Goal: Task Accomplishment & Management: Complete application form

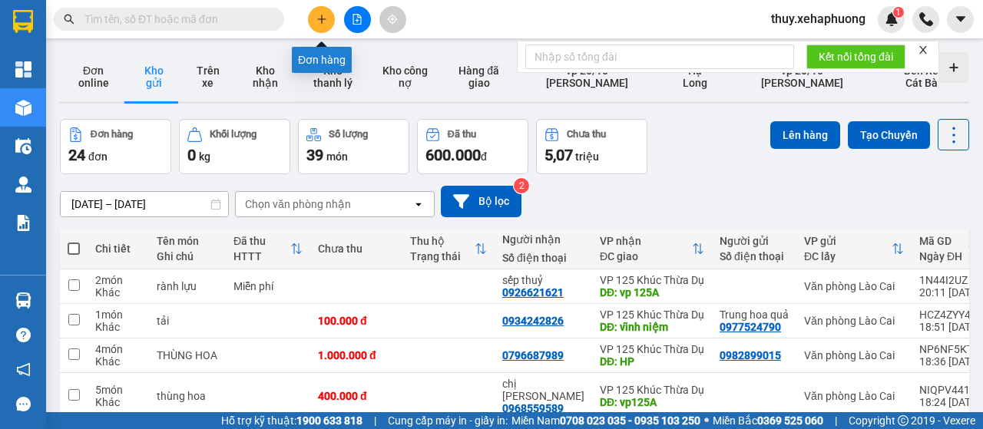
click at [322, 12] on button at bounding box center [321, 19] width 27 height 27
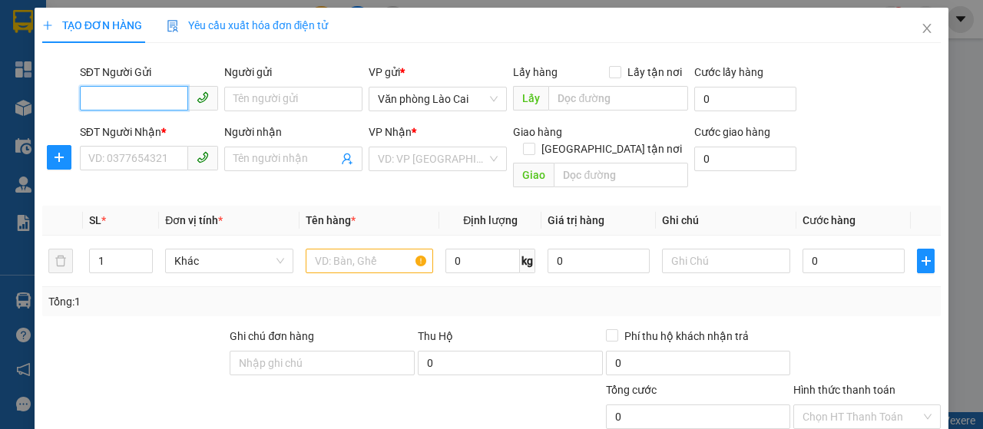
click at [150, 101] on input "SĐT Người Gửi" at bounding box center [134, 98] width 108 height 25
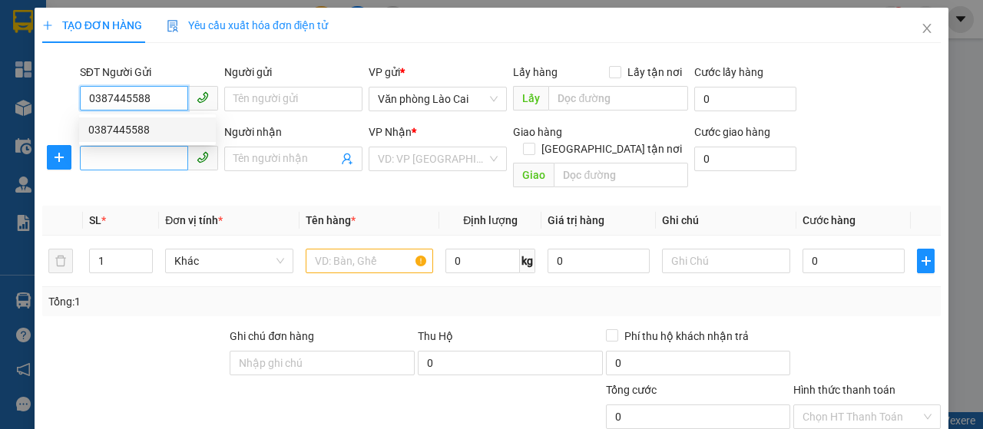
type input "0387445588"
click at [125, 161] on input "SĐT Người Nhận *" at bounding box center [134, 158] width 108 height 25
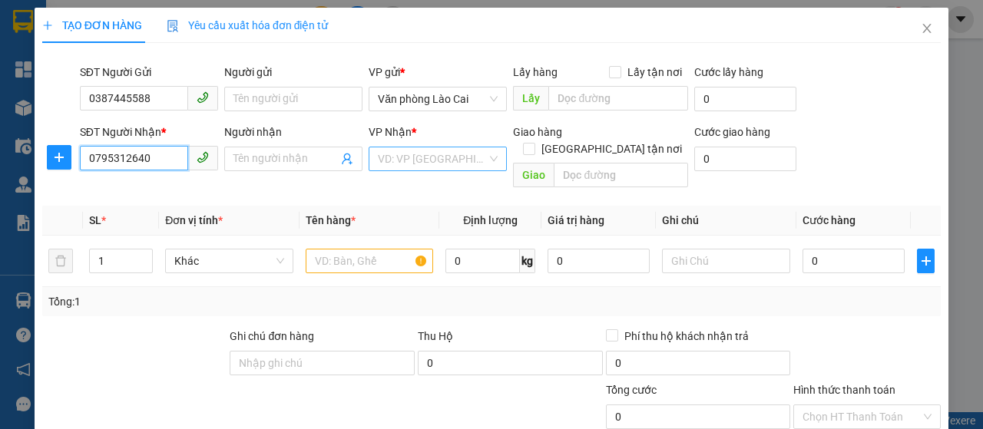
type input "0795312640"
click at [416, 153] on input "search" at bounding box center [432, 158] width 109 height 23
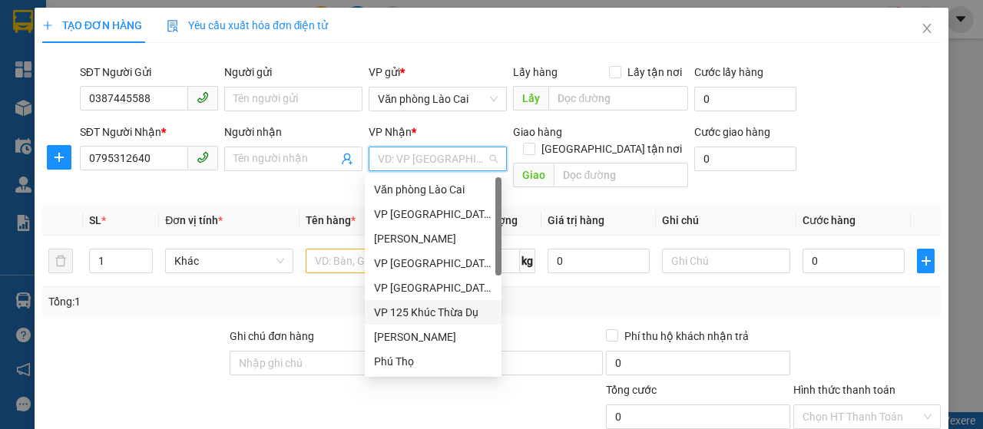
click at [388, 315] on div "VP 125 Khúc Thừa Dụ" at bounding box center [433, 312] width 118 height 17
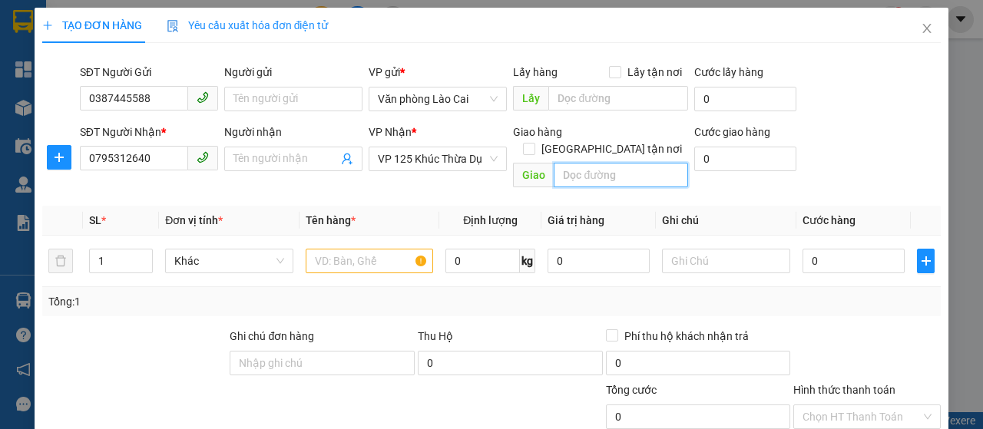
click at [563, 163] on input "text" at bounding box center [620, 175] width 134 height 25
type input "d"
type input "đồ sơn hp"
click at [341, 249] on input "text" at bounding box center [370, 261] width 128 height 25
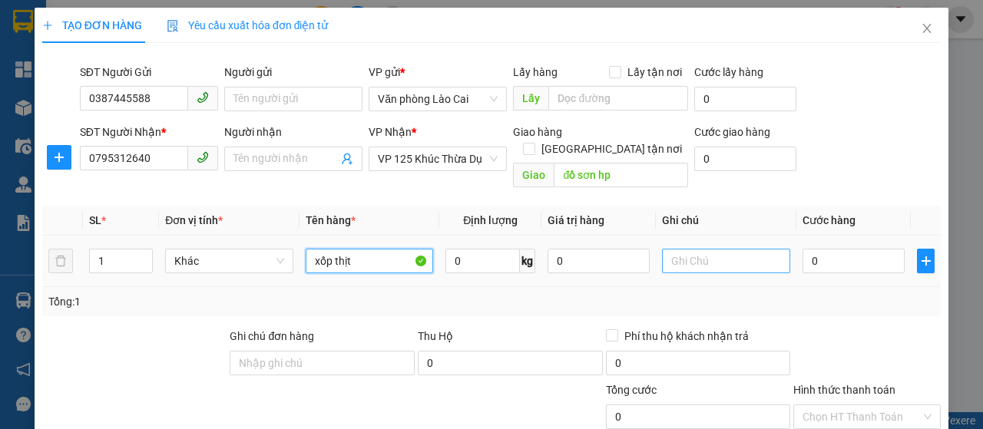
type input "xốp thịt"
click at [680, 249] on input "text" at bounding box center [726, 261] width 128 height 25
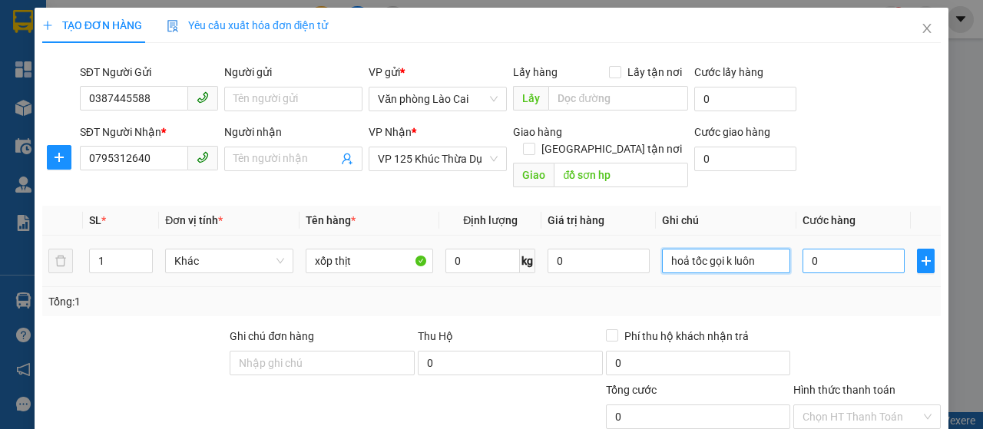
type input "hoả tốc gọi k luôn"
drag, startPoint x: 828, startPoint y: 242, endPoint x: 776, endPoint y: 207, distance: 62.6
click at [828, 249] on input "0" at bounding box center [853, 261] width 102 height 25
type input "1"
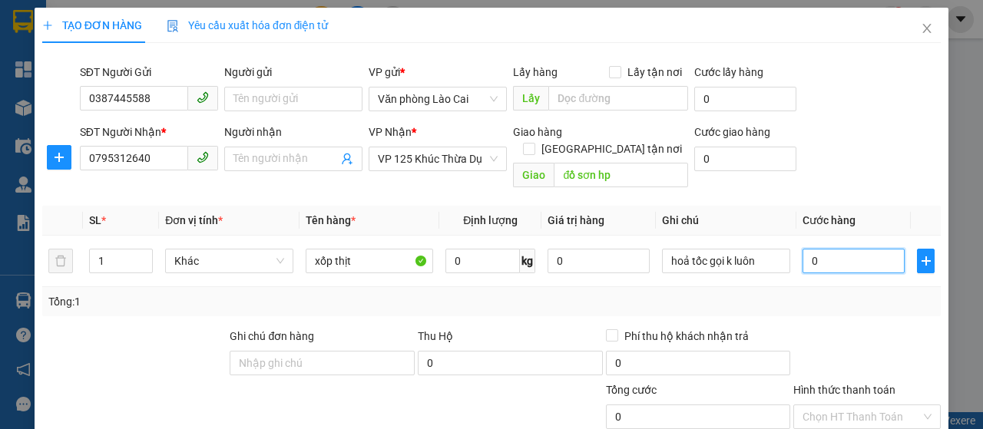
type input "1"
type input "10"
type input "100"
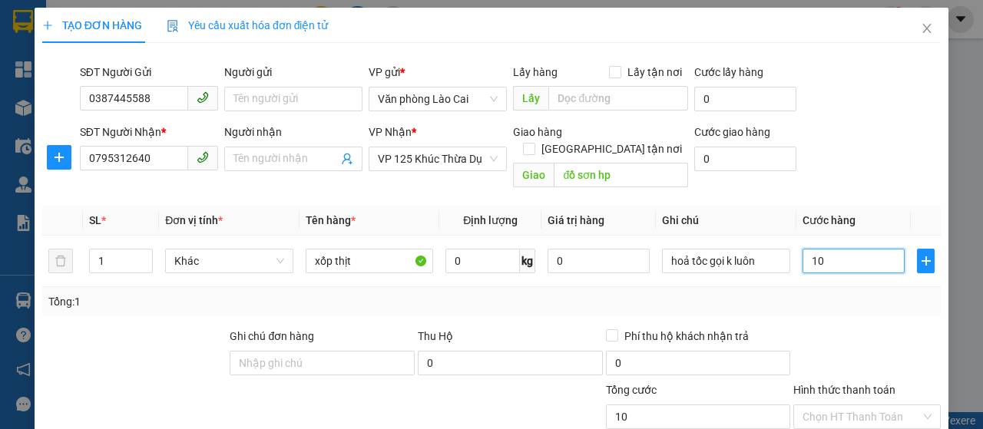
type input "100"
type input "1.000"
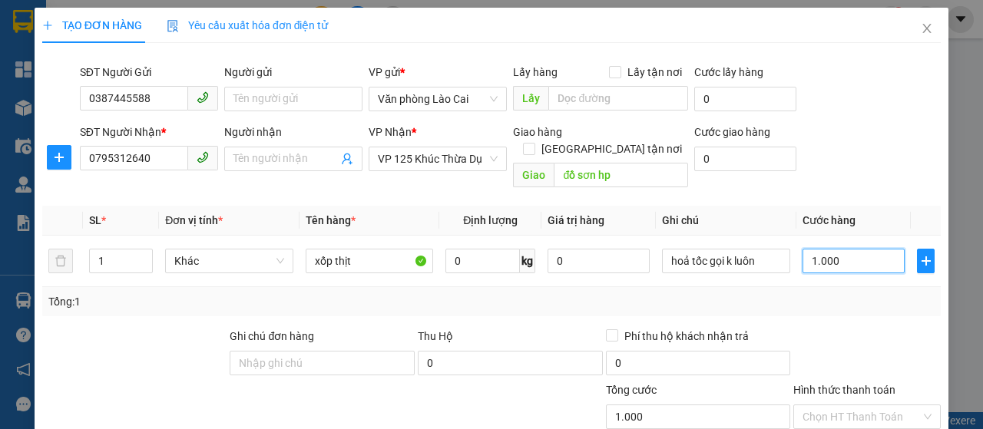
type input "10.000"
type input "100.000"
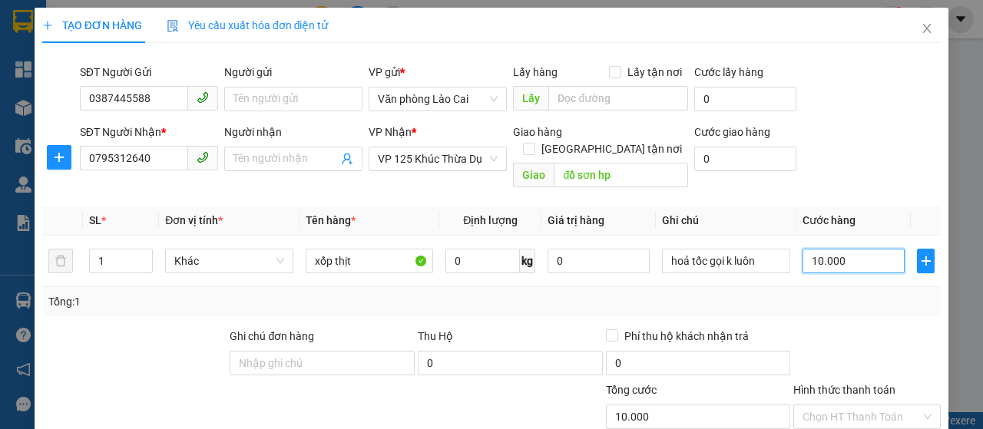
type input "100.000"
click at [806, 328] on div at bounding box center [866, 355] width 150 height 54
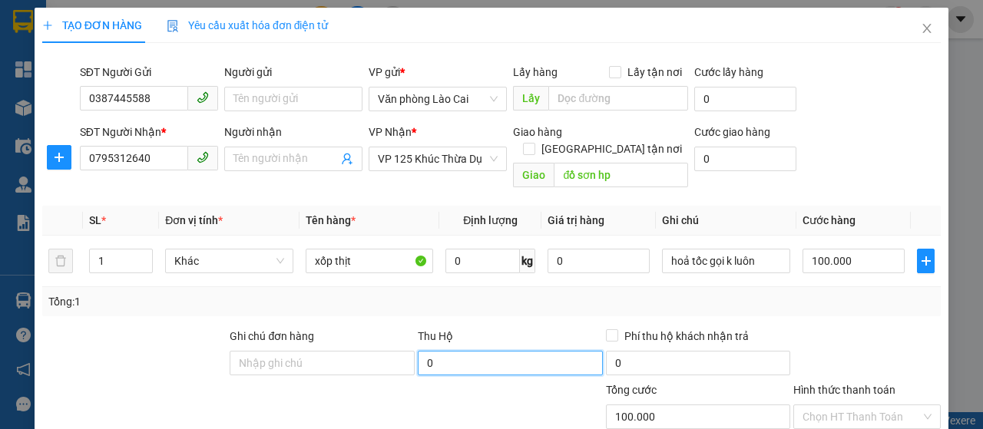
click at [525, 351] on input "0" at bounding box center [510, 363] width 185 height 25
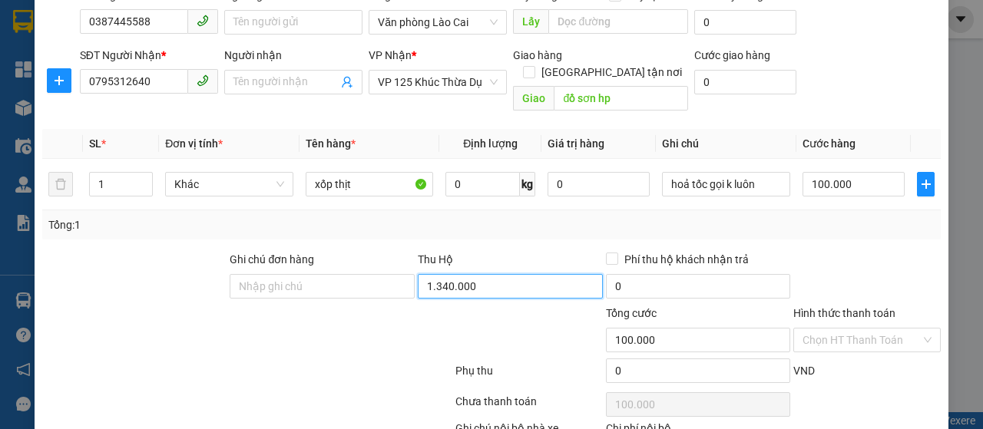
scroll to position [163, 0]
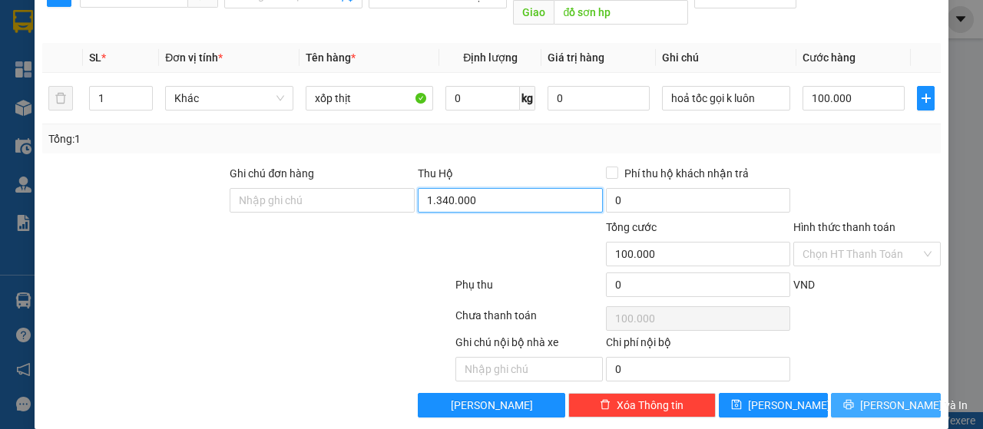
type input "1.340.000"
click at [834, 393] on button "[PERSON_NAME] và In" at bounding box center [886, 405] width 110 height 25
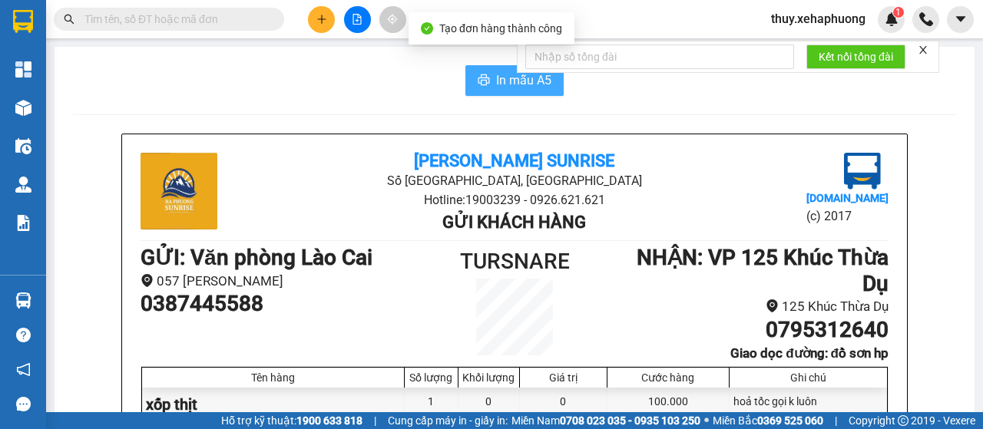
click at [497, 74] on span "In mẫu A5" at bounding box center [523, 80] width 55 height 19
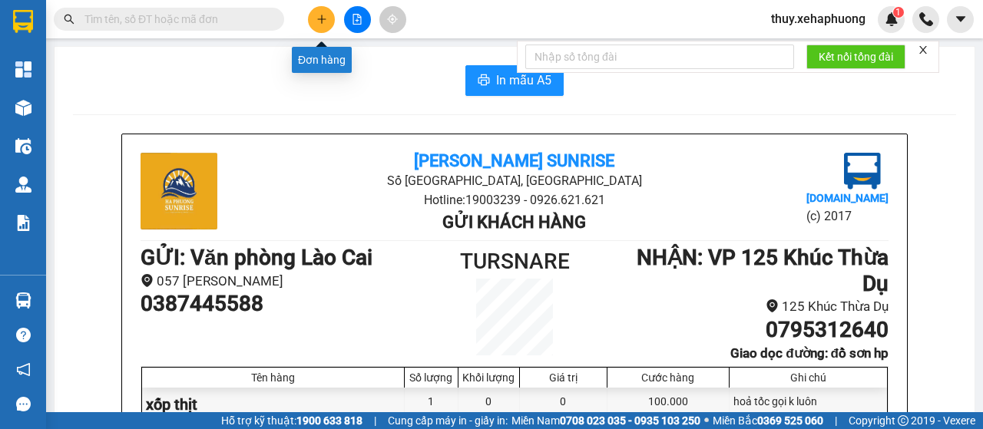
click at [318, 30] on button at bounding box center [321, 19] width 27 height 27
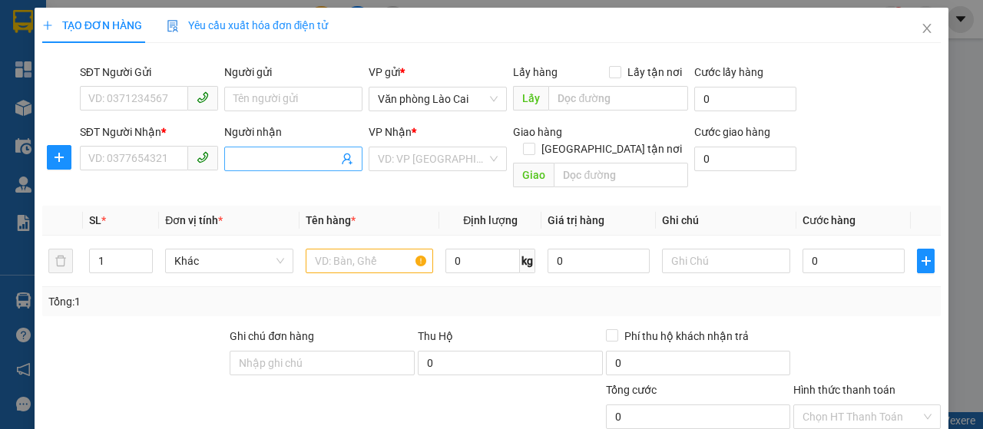
click at [319, 162] on input "Người nhận" at bounding box center [285, 158] width 104 height 17
type input "huê"
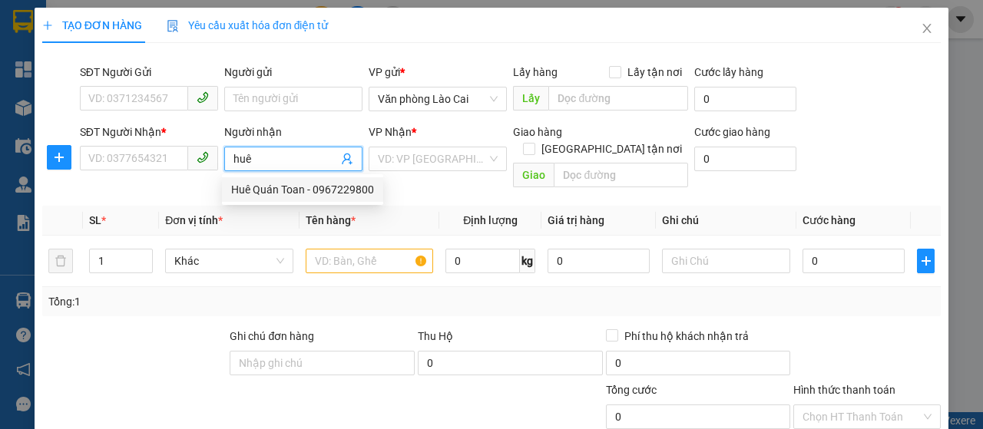
click at [309, 190] on div "Huê Quán Toan - 0967229800" at bounding box center [302, 189] width 143 height 17
type input "0967229800"
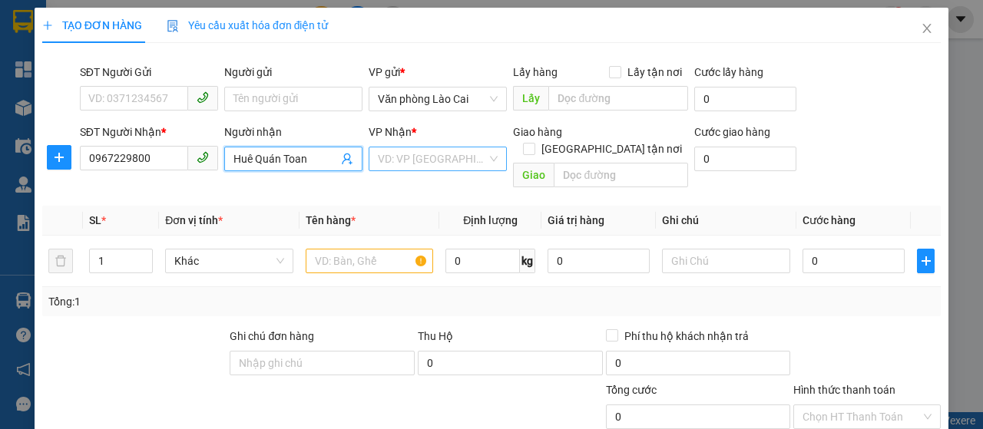
type input "Huê Quán Toan"
click at [399, 162] on input "search" at bounding box center [432, 158] width 109 height 23
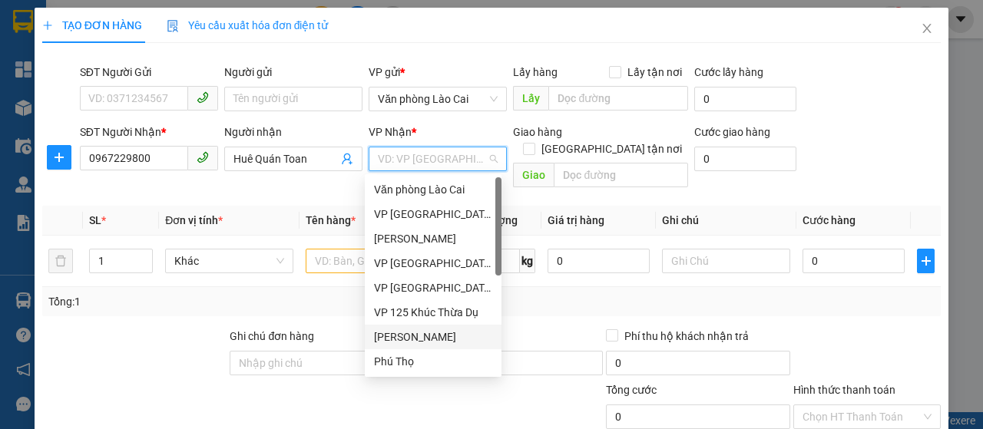
click at [402, 337] on div "[PERSON_NAME]" at bounding box center [433, 337] width 118 height 17
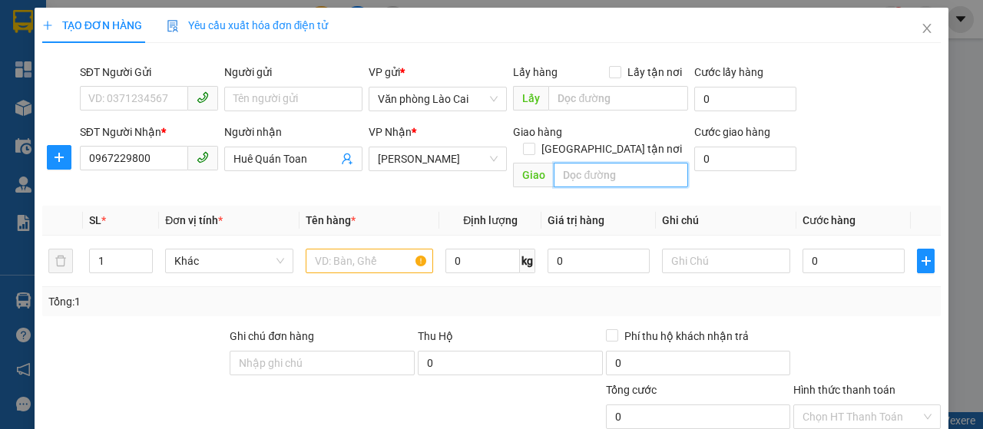
click at [583, 163] on input "text" at bounding box center [620, 175] width 134 height 25
type input "quán toan"
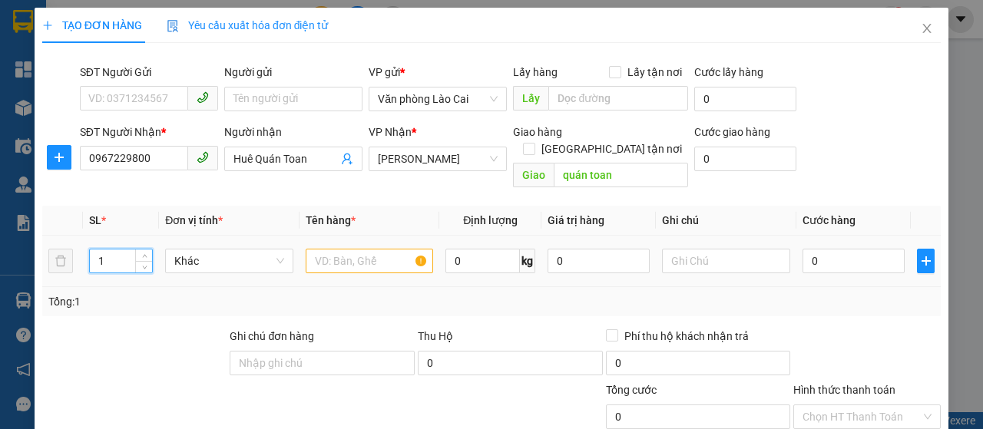
click at [109, 251] on input "1" at bounding box center [121, 260] width 63 height 23
type input "15"
click at [326, 246] on div at bounding box center [370, 261] width 128 height 31
click at [324, 249] on input "text" at bounding box center [370, 261] width 128 height 25
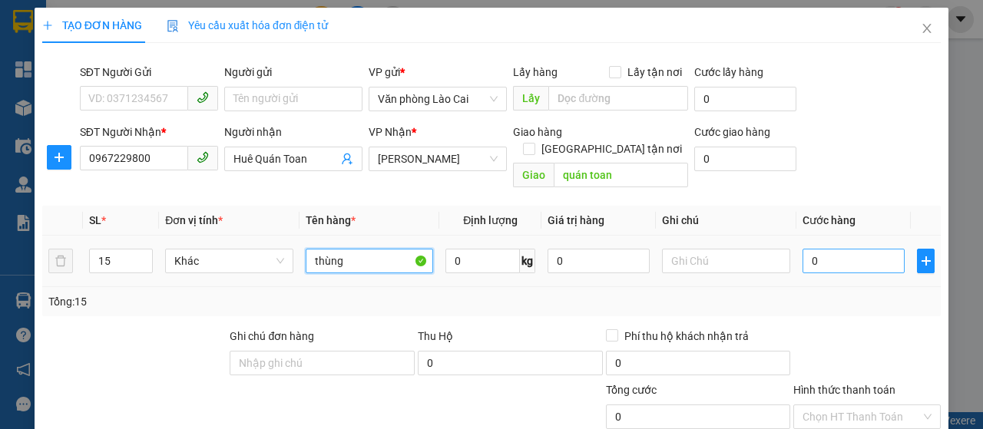
type input "thùng"
click at [829, 249] on input "0" at bounding box center [853, 261] width 102 height 25
type input "3"
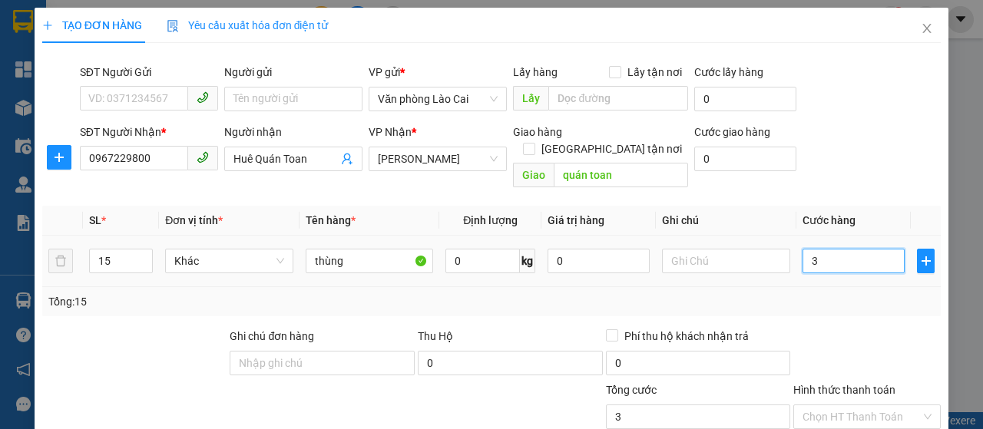
type input "30"
type input "300"
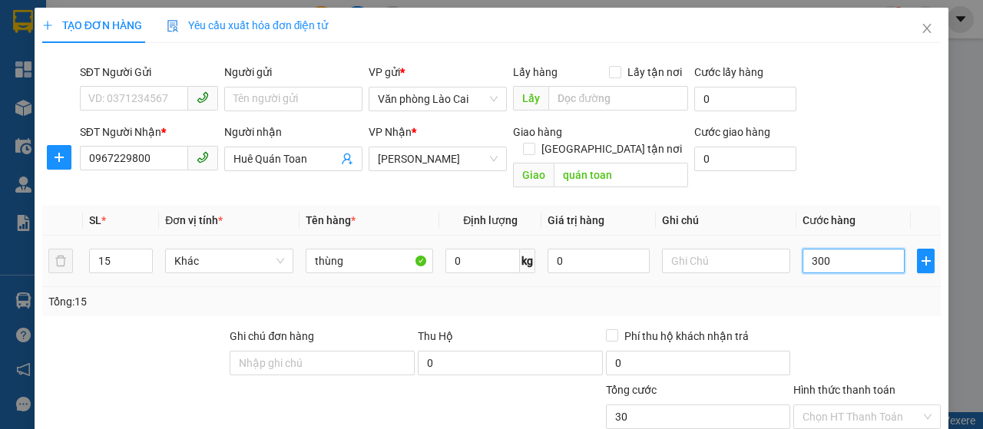
type input "300"
type input "3.000"
type input "30.000"
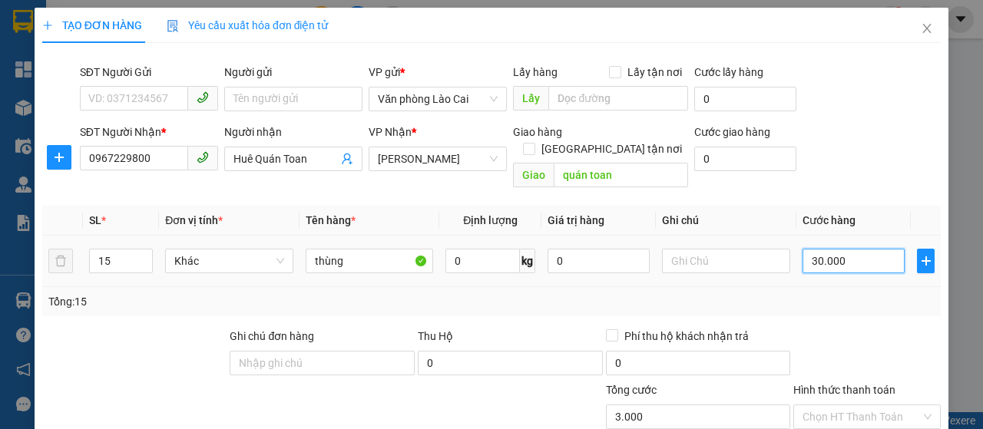
type input "30.000"
type input "300.000"
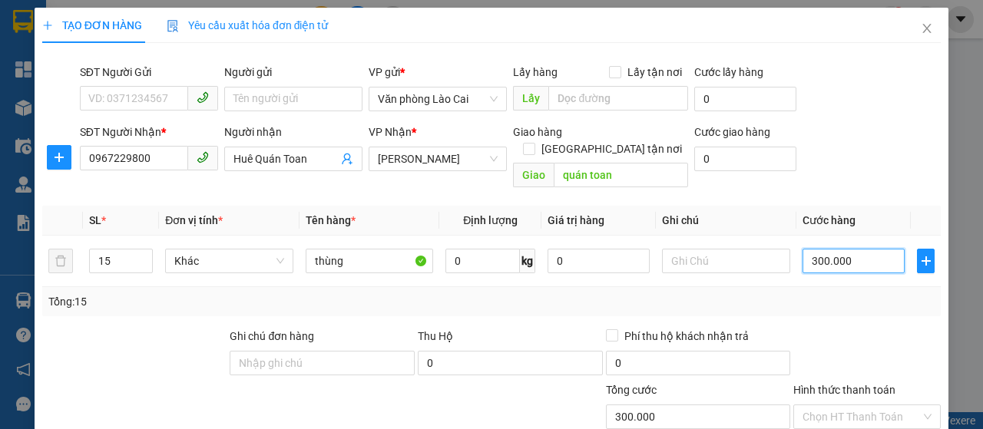
type input "300.000"
click at [794, 303] on div "Transit Pickup Surcharge Ids Transit Deliver Surcharge Ids Transit Deliver Surc…" at bounding box center [491, 317] width 898 height 525
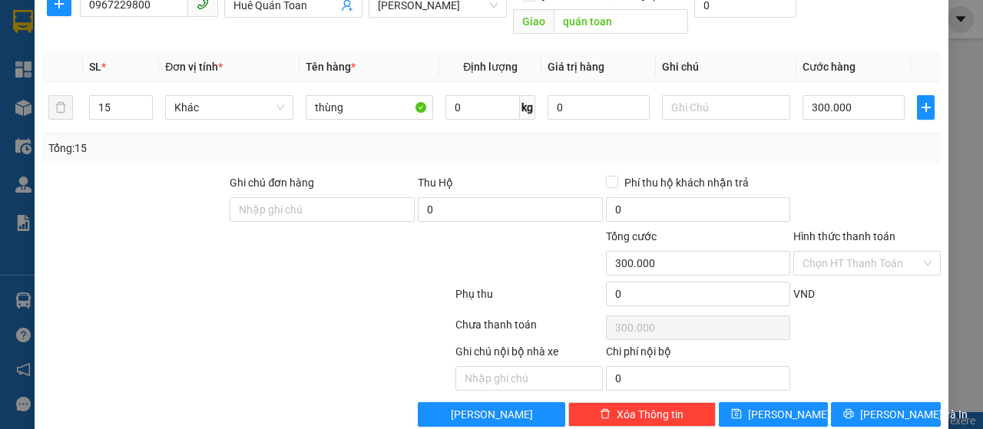
scroll to position [163, 0]
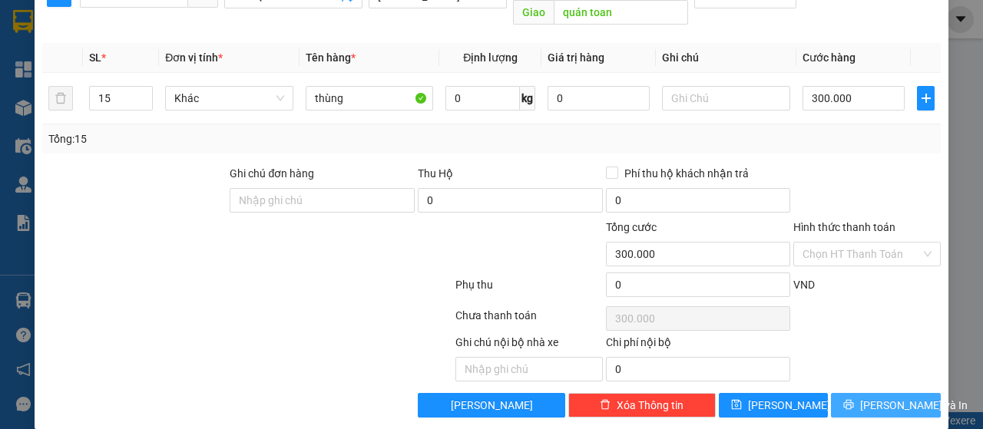
click at [835, 393] on button "[PERSON_NAME] và In" at bounding box center [886, 405] width 110 height 25
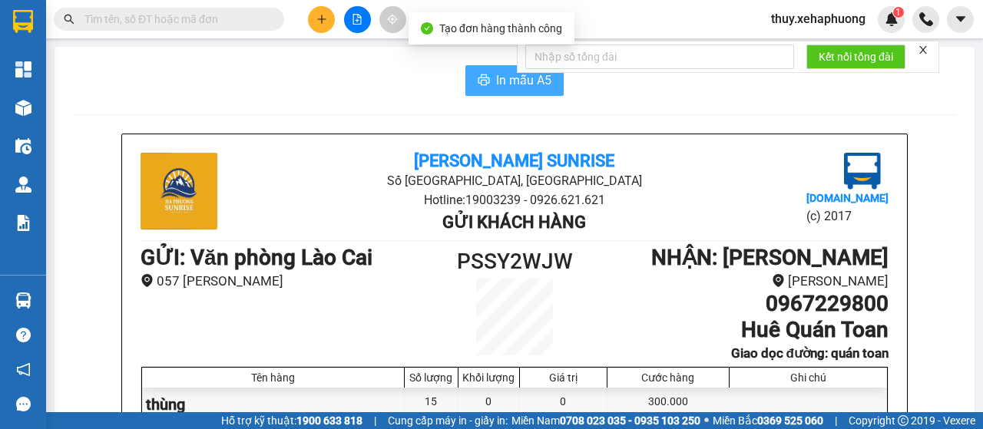
click at [488, 67] on button "In mẫu A5" at bounding box center [514, 80] width 98 height 31
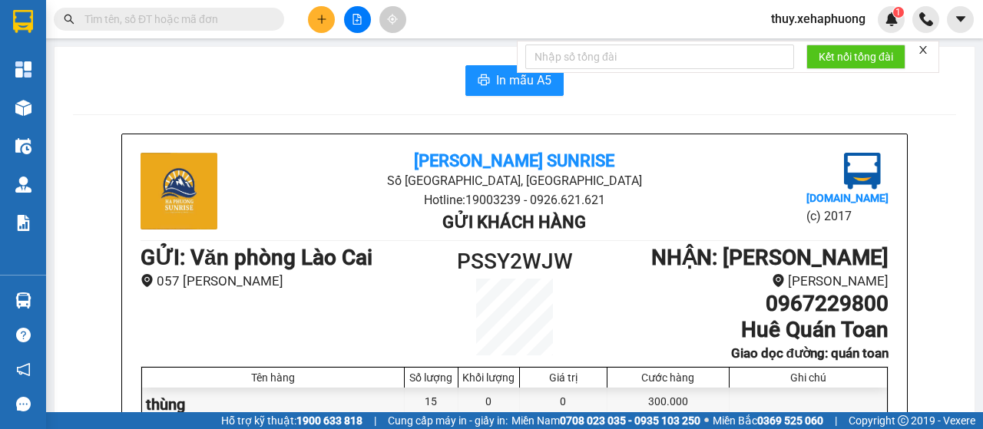
click at [230, 6] on div "Kết quả tìm kiếm ( 0 ) Bộ lọc No Data" at bounding box center [149, 19] width 299 height 27
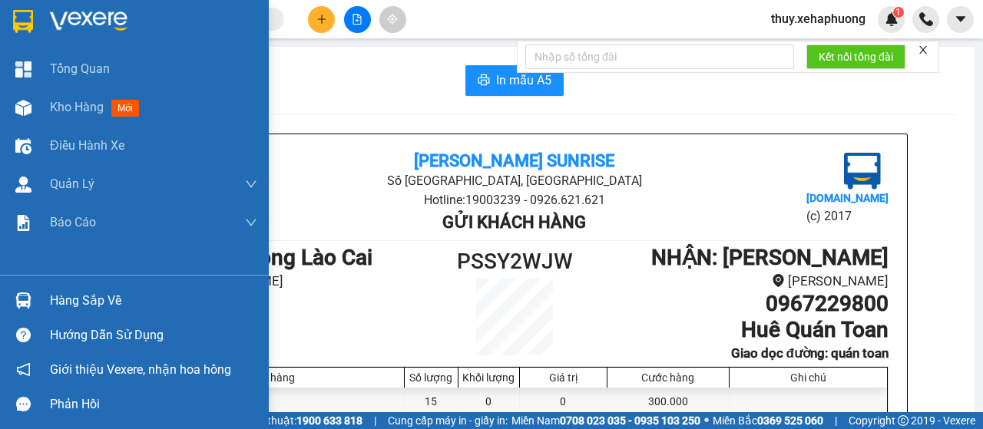
click at [15, 18] on img at bounding box center [23, 21] width 20 height 23
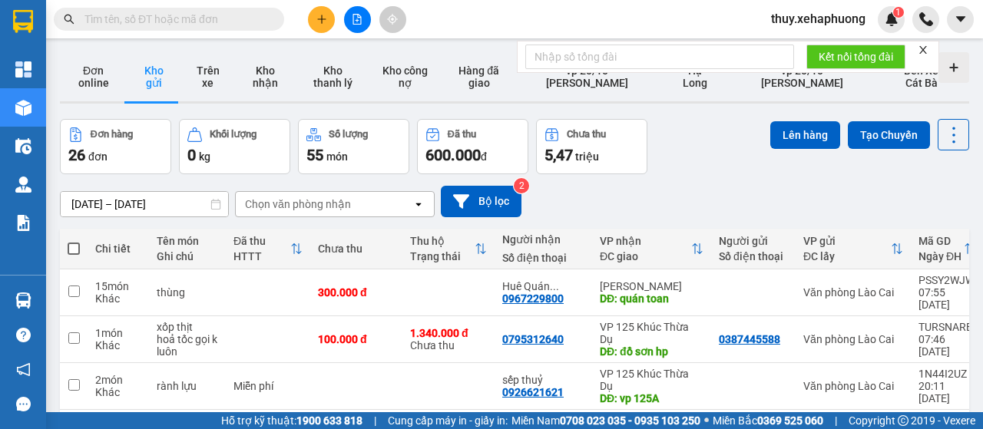
scroll to position [77, 0]
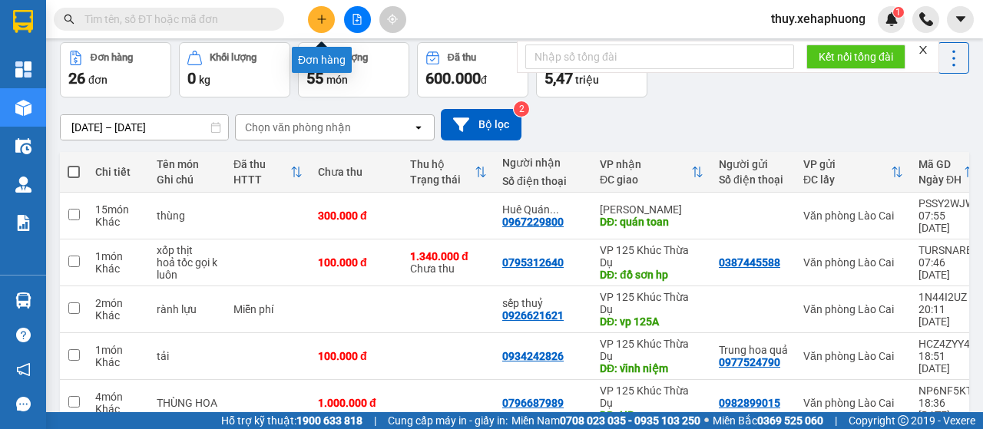
click at [310, 15] on button at bounding box center [321, 19] width 27 height 27
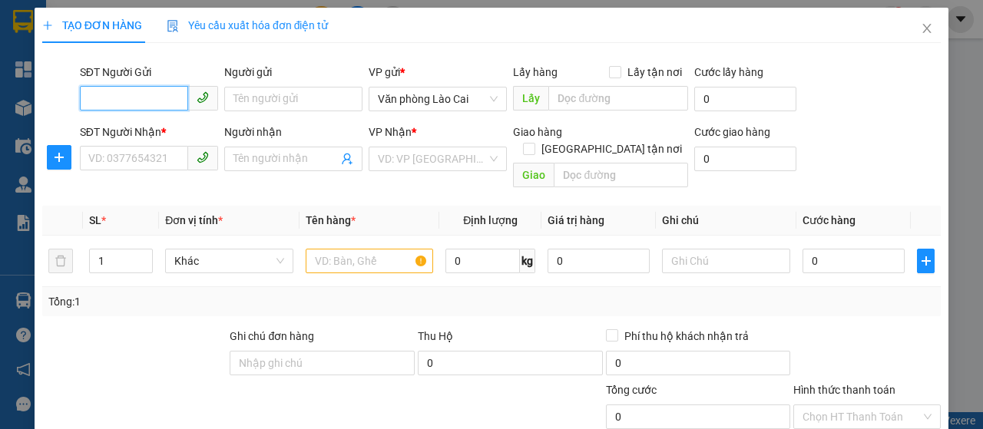
click at [167, 91] on input "SĐT Người Gửi" at bounding box center [134, 98] width 108 height 25
type input "0978162354"
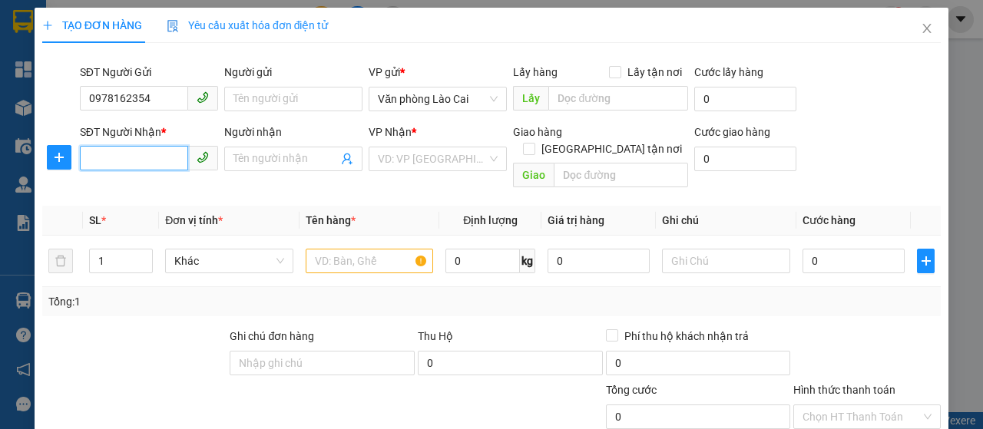
click at [115, 162] on input "SĐT Người Nhận *" at bounding box center [134, 158] width 108 height 25
type input "0976976106"
click at [421, 167] on input "search" at bounding box center [432, 158] width 109 height 23
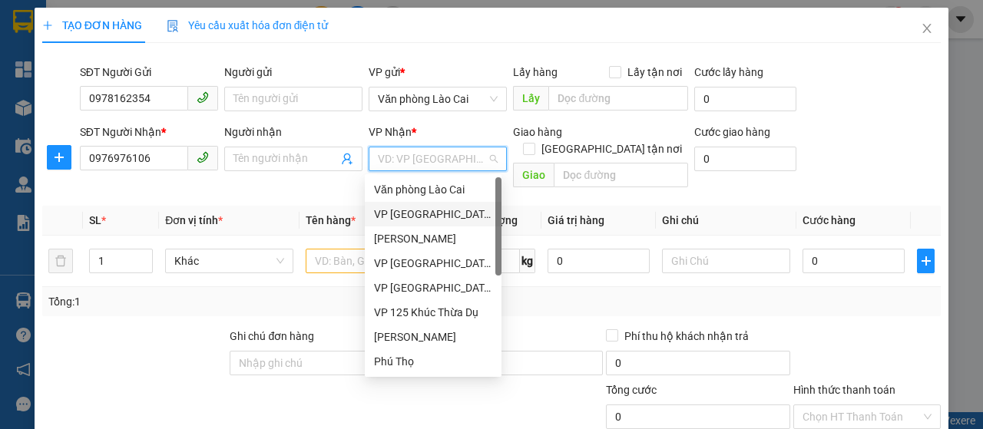
click at [402, 216] on div "VP [GEOGRAPHIC_DATA]" at bounding box center [433, 214] width 118 height 17
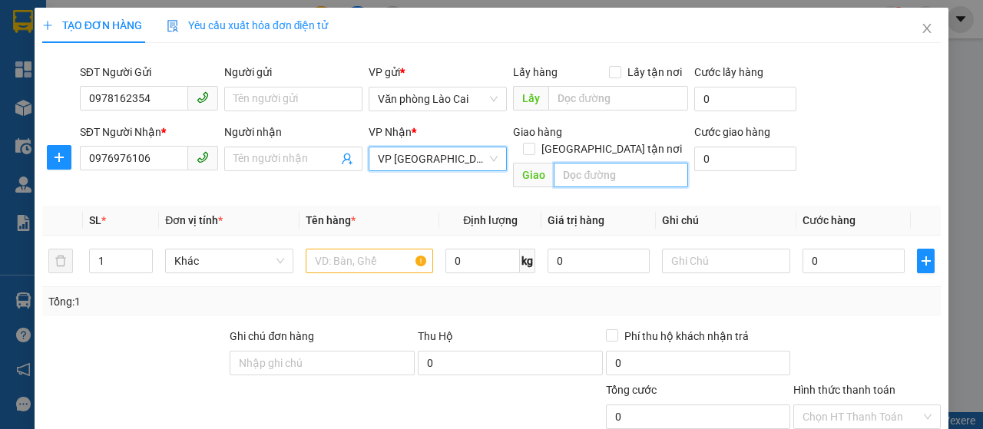
click at [559, 163] on input "text" at bounding box center [620, 175] width 134 height 25
type input "bxe thượng lý"
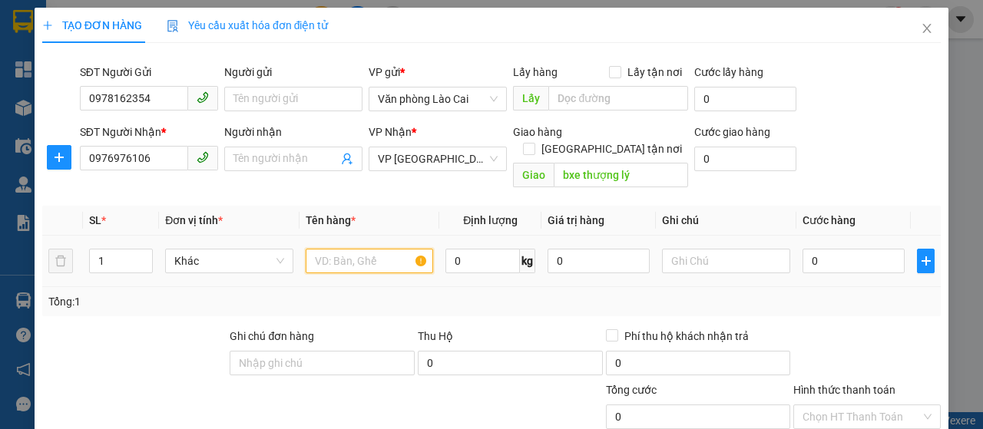
click at [362, 249] on input "text" at bounding box center [370, 261] width 128 height 25
type input "thùng hoa"
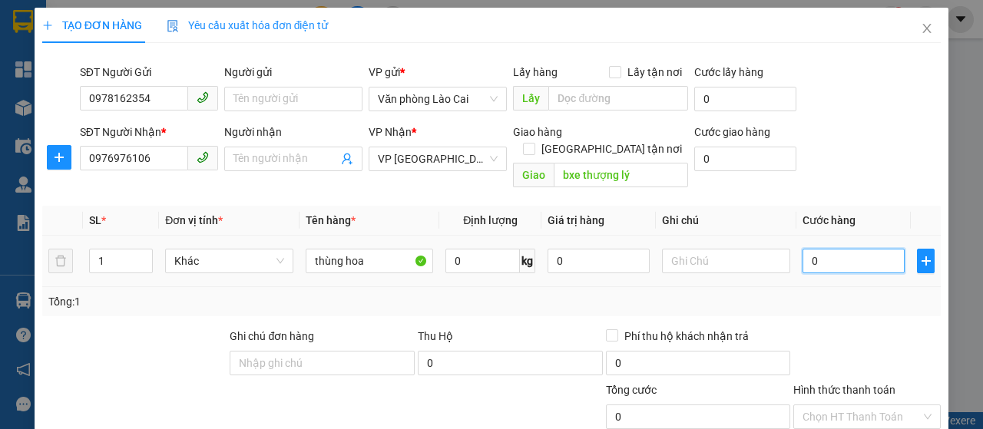
click at [841, 249] on input "0" at bounding box center [853, 261] width 102 height 25
type input "1"
type input "10"
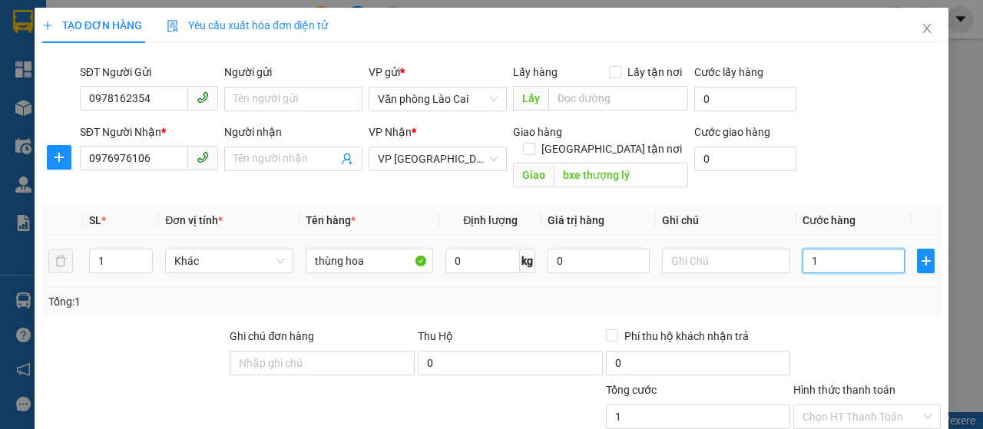
type input "10"
type input "100"
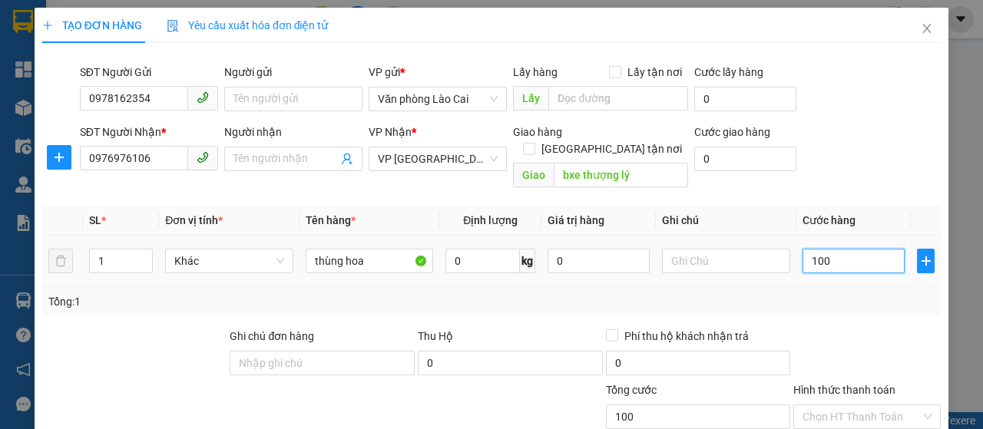
type input "1.000"
type input "10.000"
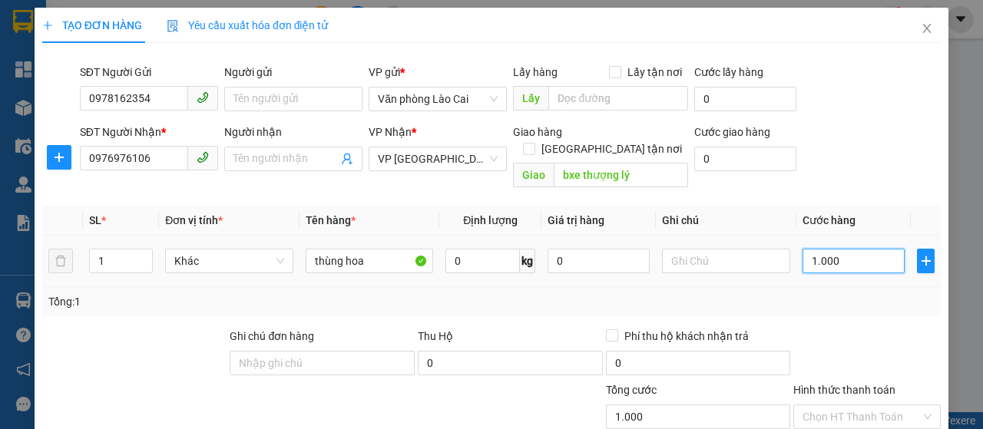
type input "10.000"
type input "100.000"
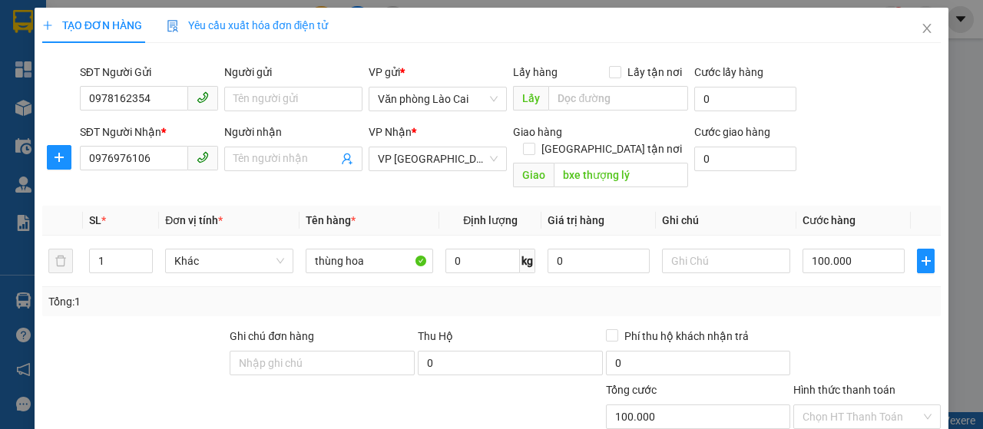
click at [817, 298] on div "Tổng: 1" at bounding box center [491, 301] width 898 height 29
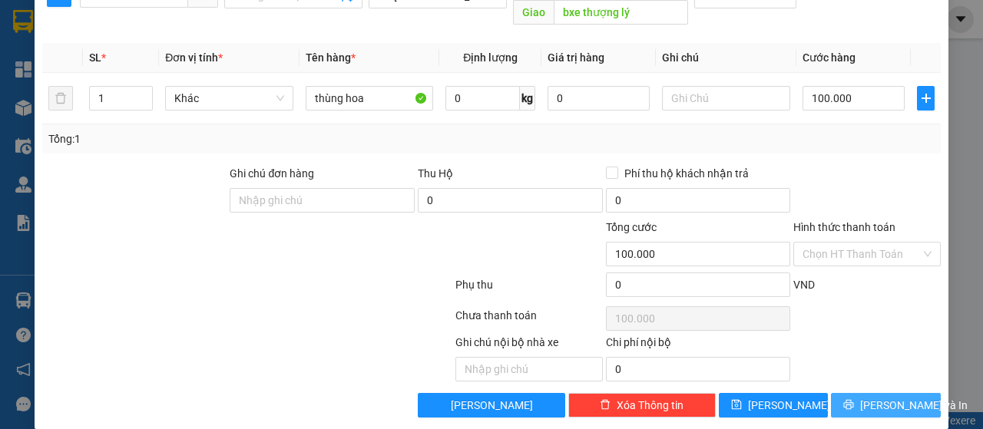
click at [871, 393] on button "[PERSON_NAME] và In" at bounding box center [886, 405] width 110 height 25
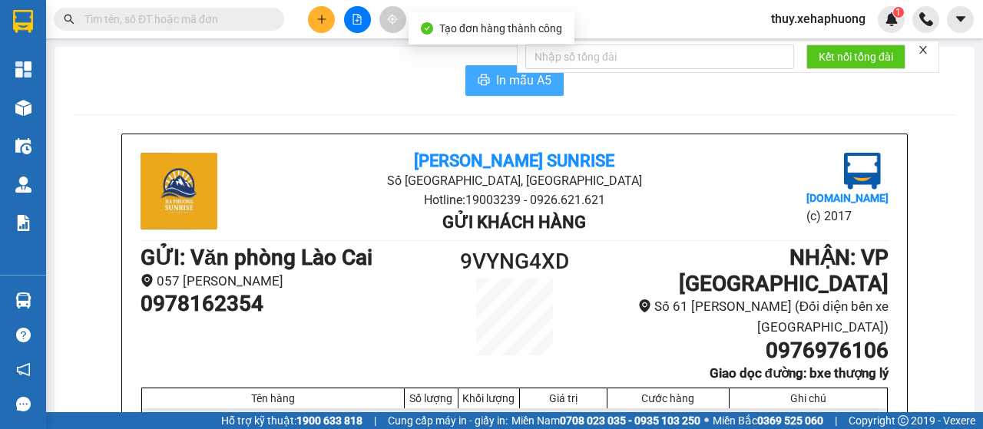
click at [468, 81] on button "In mẫu A5" at bounding box center [514, 80] width 98 height 31
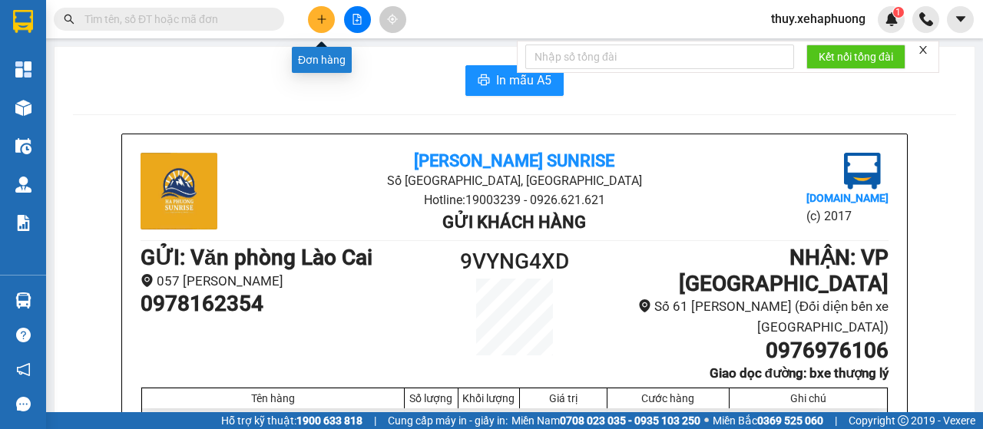
click at [322, 24] on icon "plus" at bounding box center [321, 19] width 11 height 11
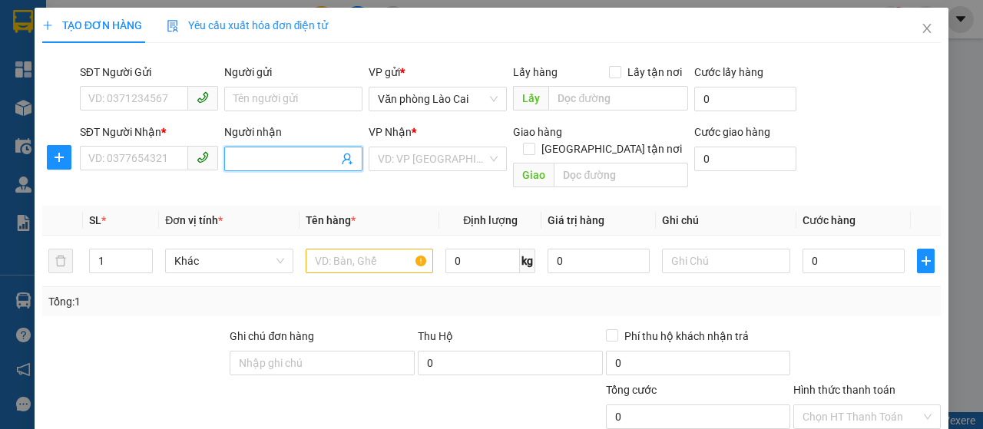
click at [259, 159] on input "Người nhận" at bounding box center [285, 158] width 104 height 17
type input "nga s"
click at [258, 190] on div "NGA SỸ - 0912295387" at bounding box center [290, 189] width 118 height 17
type input "0912295387"
type input "NGA SỸ"
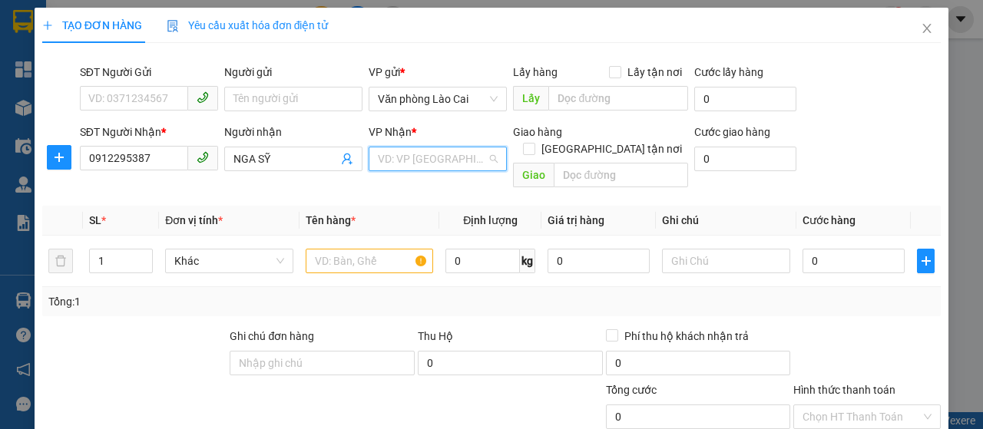
click at [410, 153] on input "search" at bounding box center [432, 158] width 109 height 23
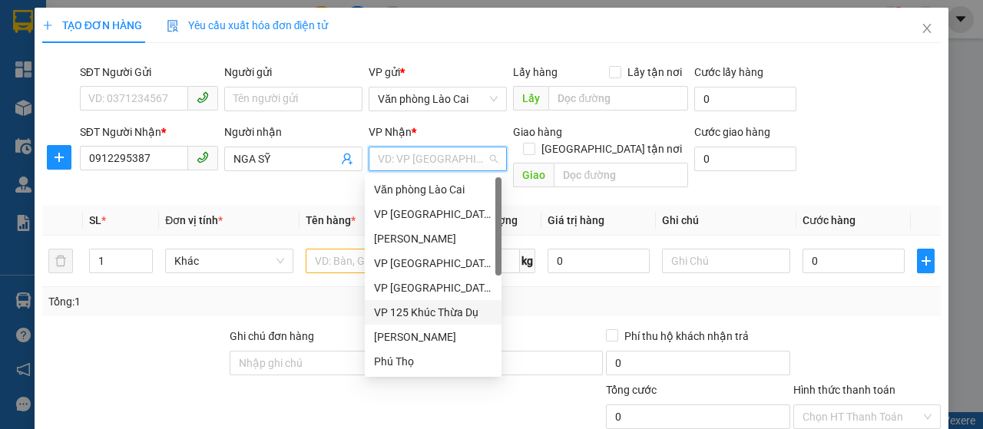
click at [409, 309] on div "VP 125 Khúc Thừa Dụ" at bounding box center [433, 312] width 118 height 17
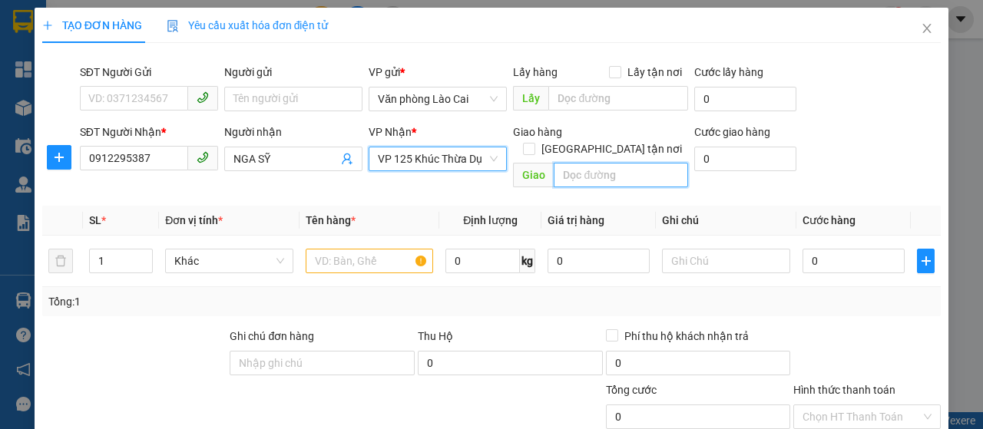
click at [567, 163] on input "text" at bounding box center [620, 175] width 134 height 25
type input "1"
type input "cây xăng số 16, 1129 sở dầu"
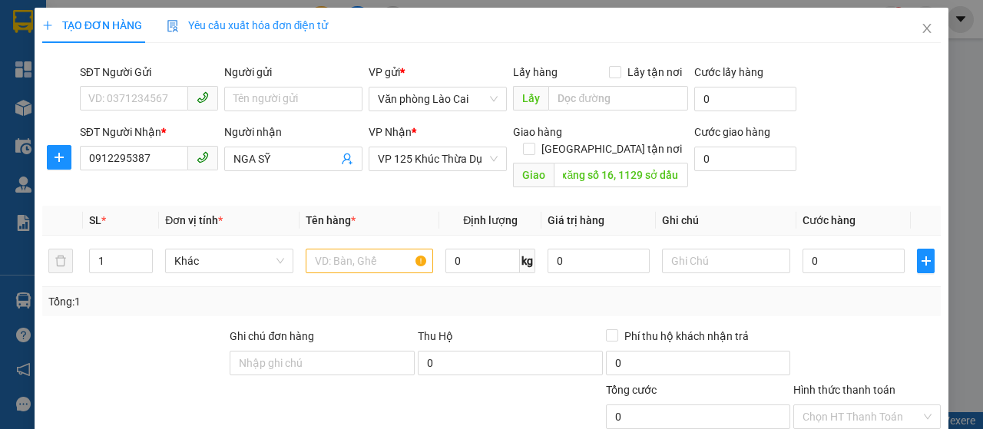
scroll to position [0, 0]
paste input "098 7554838"
click at [107, 101] on input "098 7554838" at bounding box center [134, 98] width 108 height 25
type input "0987554838"
click at [105, 249] on input "1" at bounding box center [121, 260] width 63 height 23
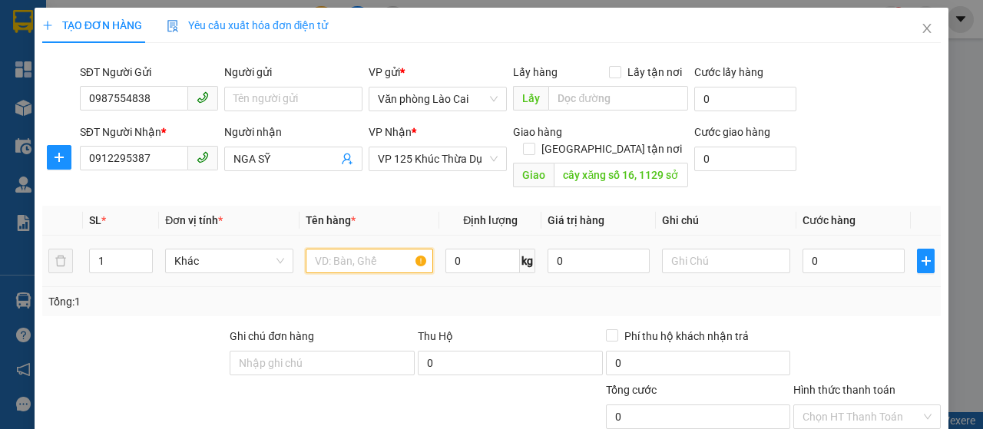
click at [317, 249] on input "text" at bounding box center [370, 261] width 128 height 25
type input "bao hạt dẻ"
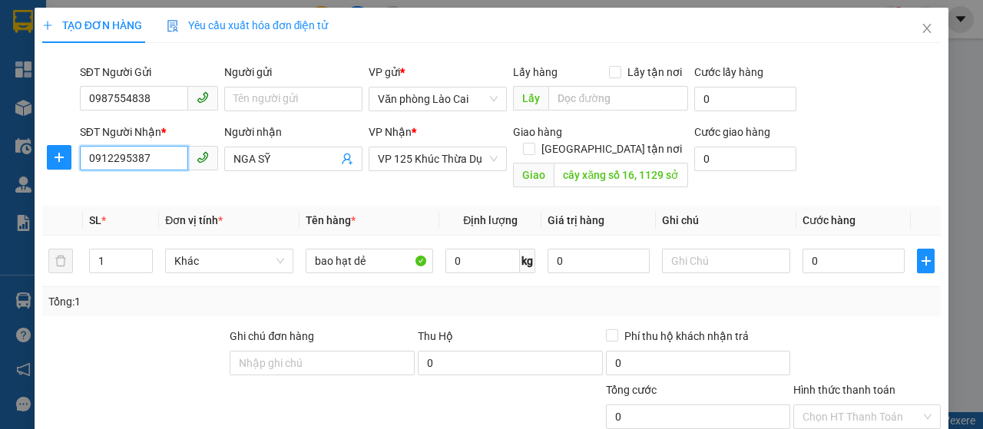
drag, startPoint x: 153, startPoint y: 162, endPoint x: 77, endPoint y: 167, distance: 76.1
click at [77, 167] on div "SĐT Người Nhận * 0912295387 0912295387" at bounding box center [149, 159] width 144 height 71
click at [105, 249] on input "1" at bounding box center [121, 260] width 63 height 23
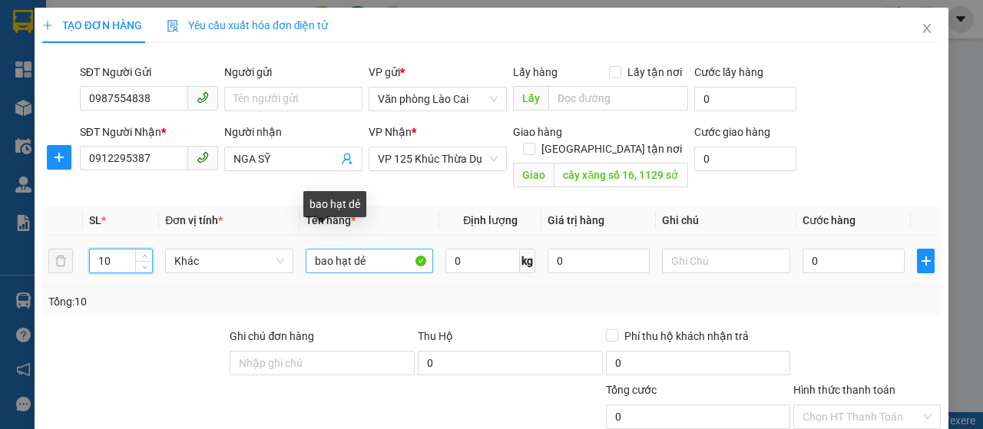
type input "10"
click at [361, 251] on input "bao hạt dẻ" at bounding box center [370, 261] width 128 height 25
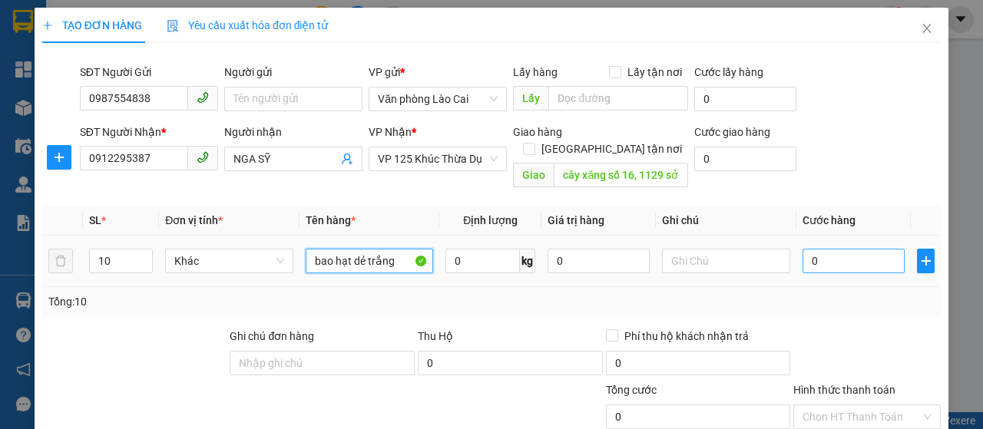
type input "bao hạt dẻ trắng"
click at [877, 254] on input "0" at bounding box center [853, 261] width 102 height 25
type input "8"
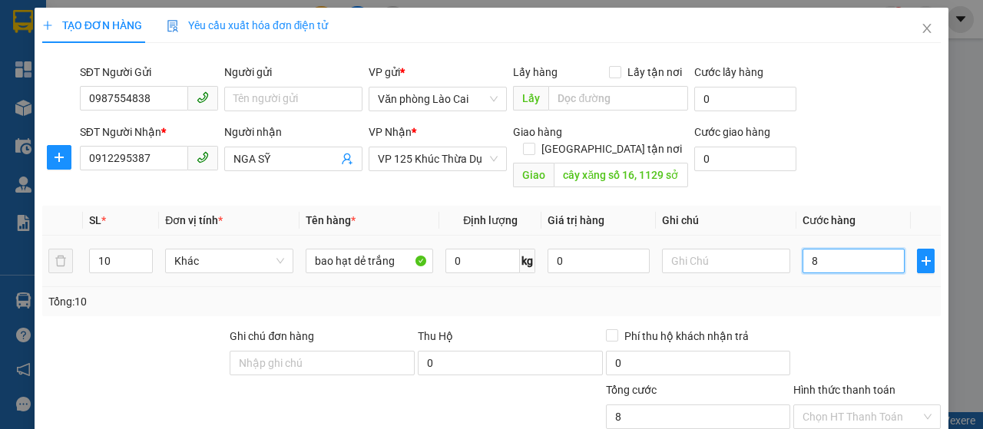
type input "80"
type input "800"
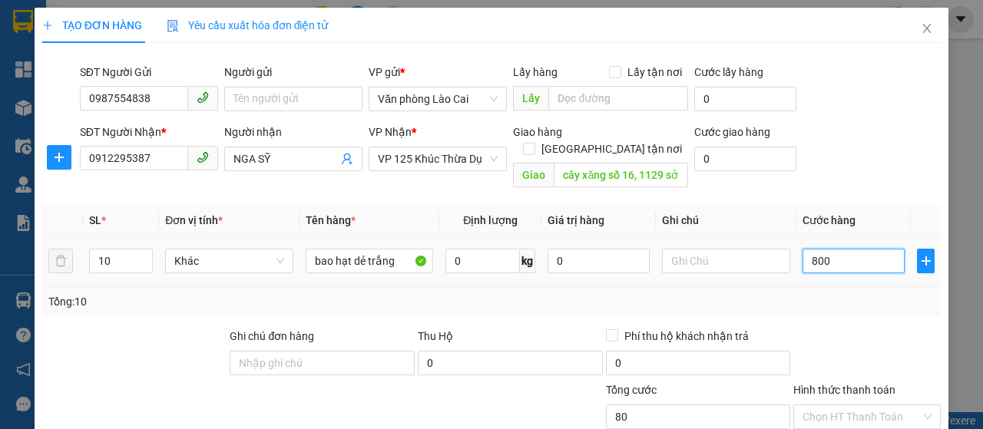
type input "800"
type input "8.000"
type input "80.000"
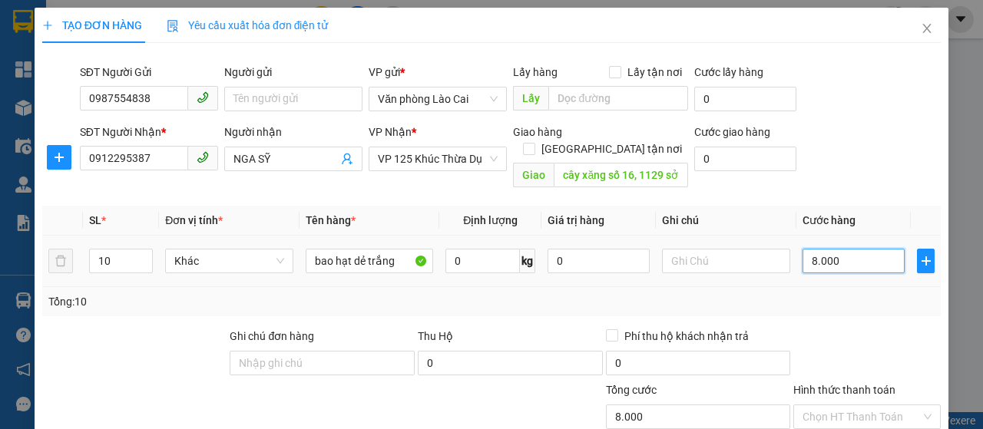
type input "80.000"
type input "800.000"
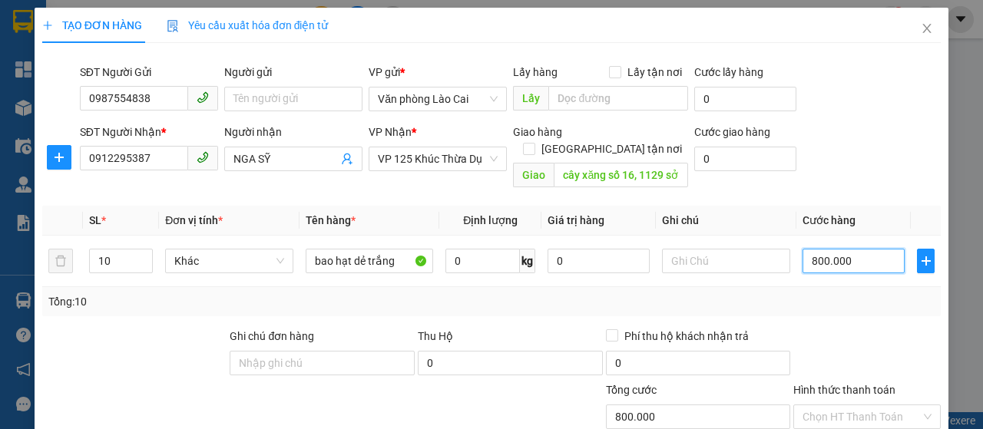
type input "800.000"
click at [876, 294] on div "Tổng: 10" at bounding box center [491, 301] width 898 height 29
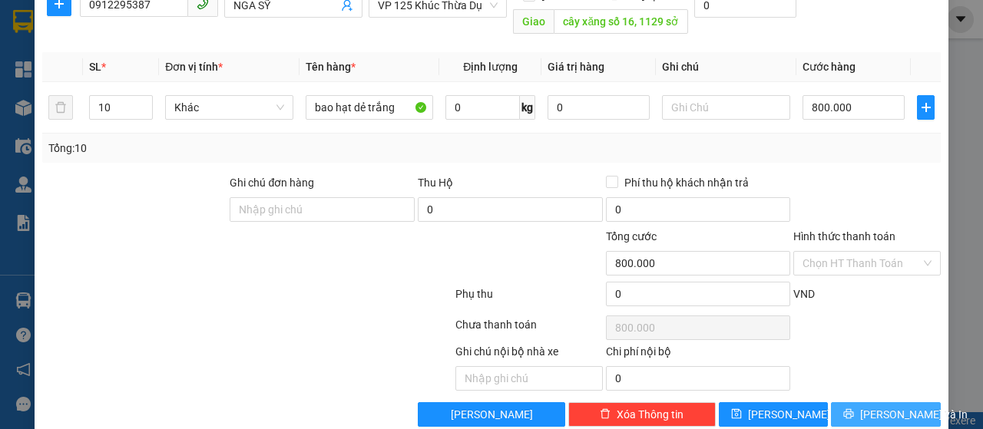
click at [860, 402] on button "[PERSON_NAME] và In" at bounding box center [886, 414] width 110 height 25
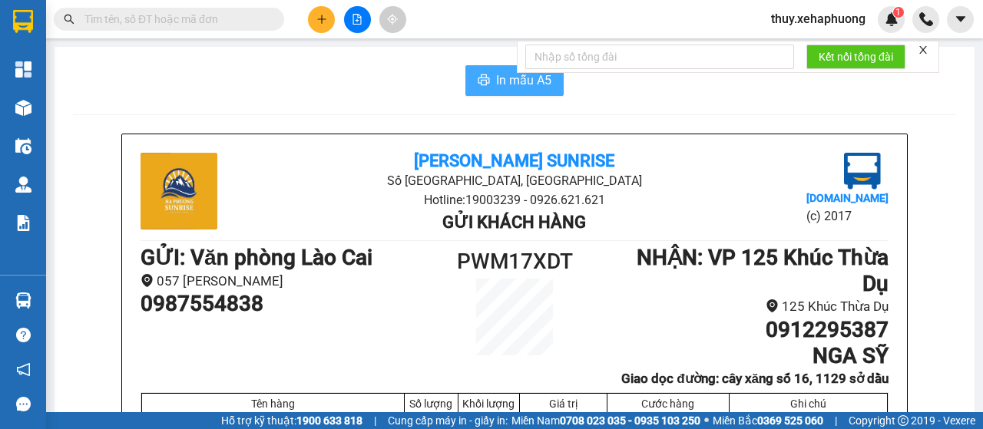
click at [498, 74] on span "In mẫu A5" at bounding box center [523, 80] width 55 height 19
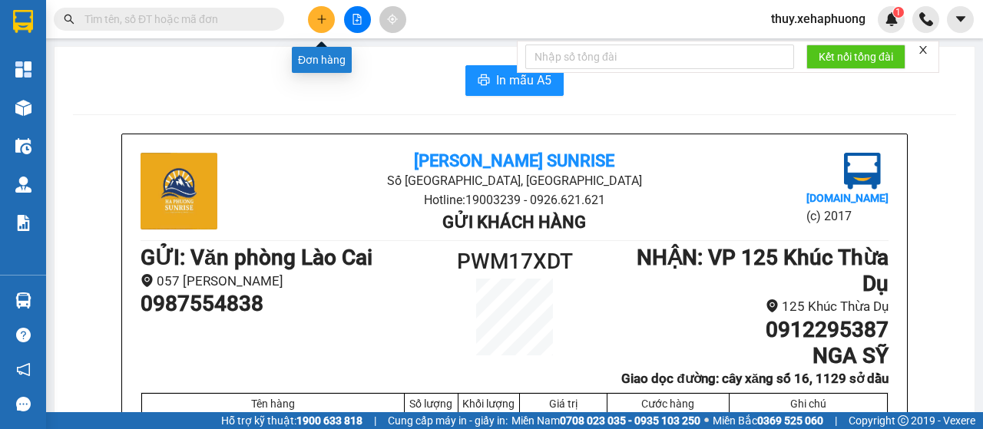
click at [318, 20] on icon "plus" at bounding box center [321, 19] width 11 height 11
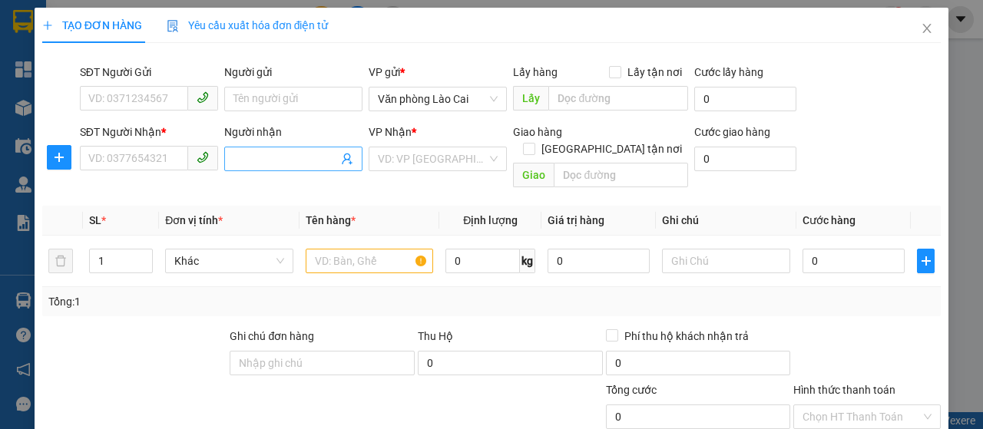
click at [300, 165] on input "Người nhận" at bounding box center [285, 158] width 104 height 17
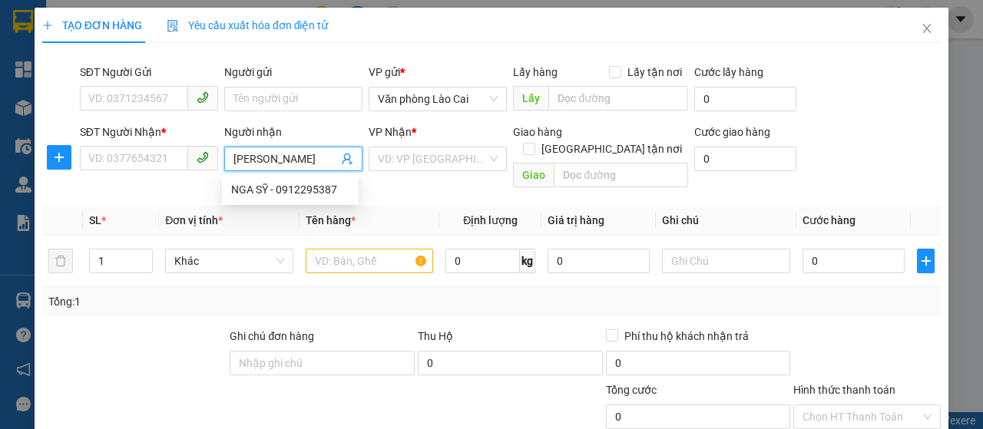
type input "huyền hoa"
click at [303, 194] on div "chị huyền hoa - 0968559589" at bounding box center [314, 189] width 167 height 17
type input "0968559589"
type input "chị [PERSON_NAME]"
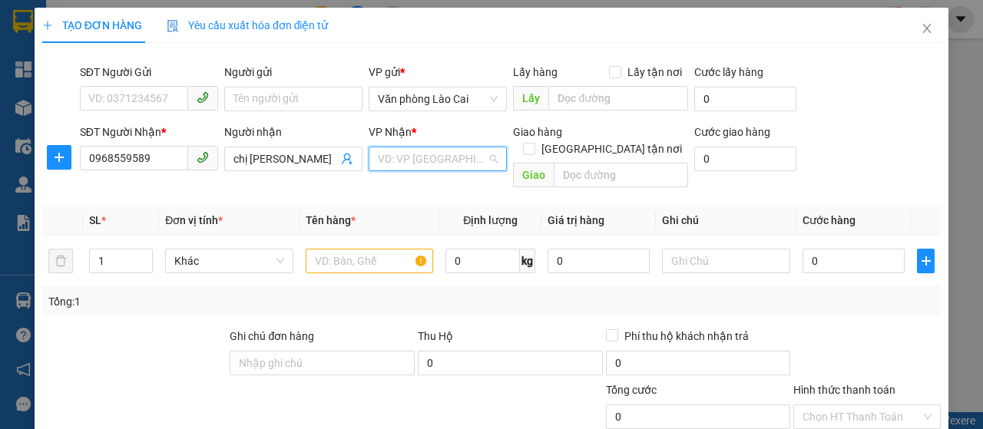
click at [396, 162] on input "search" at bounding box center [432, 158] width 109 height 23
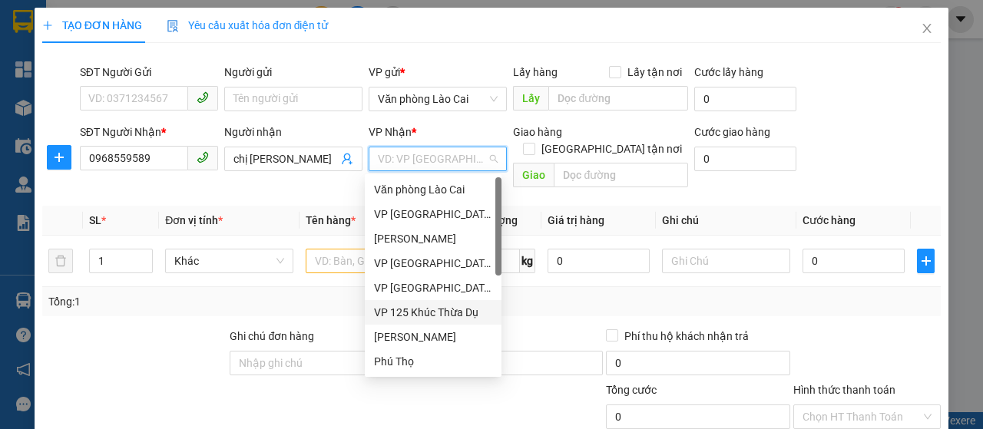
click at [418, 303] on div "VP 125 Khúc Thừa Dụ" at bounding box center [433, 312] width 137 height 25
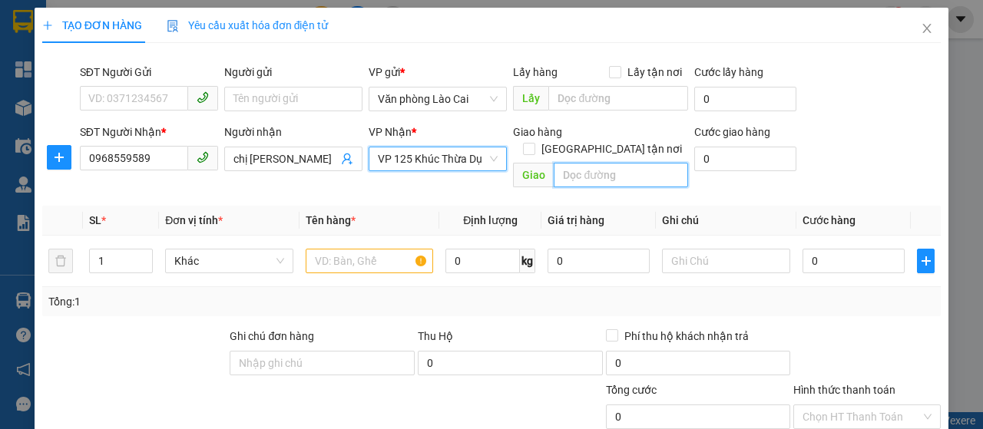
click at [618, 163] on input "text" at bounding box center [620, 175] width 134 height 25
type input "vp125a ktd"
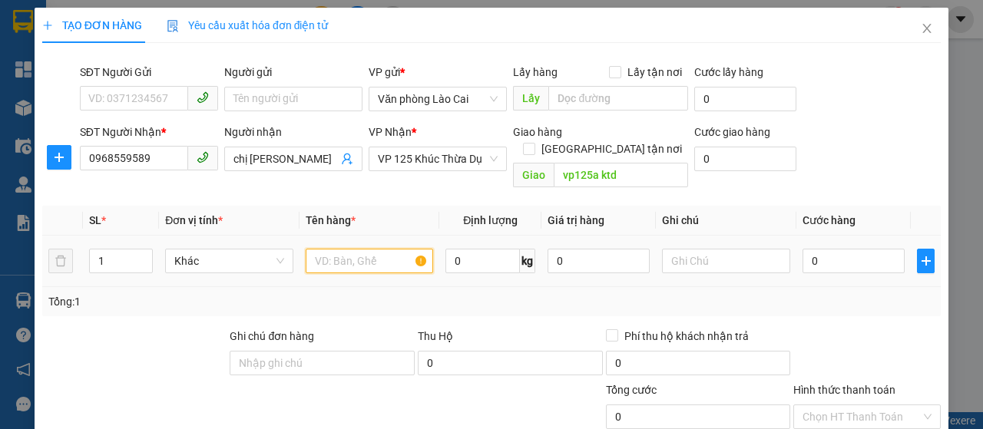
click at [368, 249] on input "text" at bounding box center [370, 261] width 128 height 25
type input "thùng hoa"
click at [418, 287] on div "Tổng: 1" at bounding box center [491, 301] width 898 height 29
click at [111, 249] on div "1" at bounding box center [121, 261] width 64 height 25
click at [119, 249] on input "1" at bounding box center [121, 260] width 63 height 23
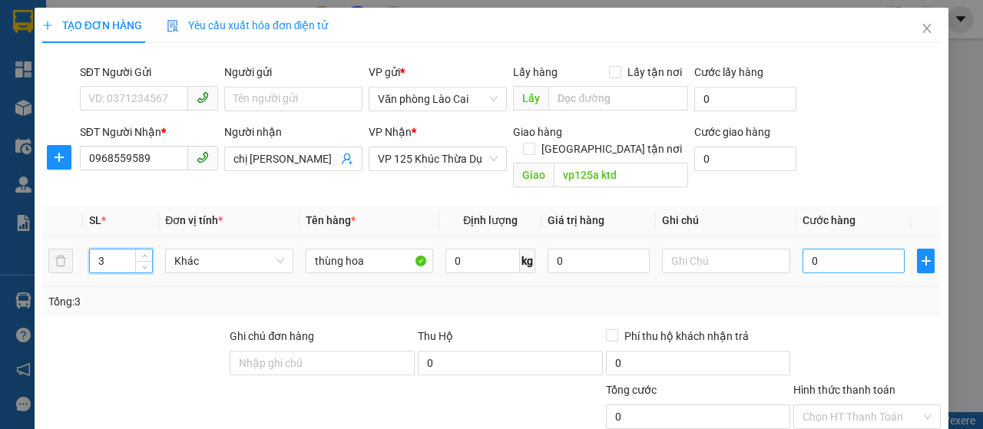
type input "3"
click at [814, 249] on input "0" at bounding box center [853, 261] width 102 height 25
type input "2"
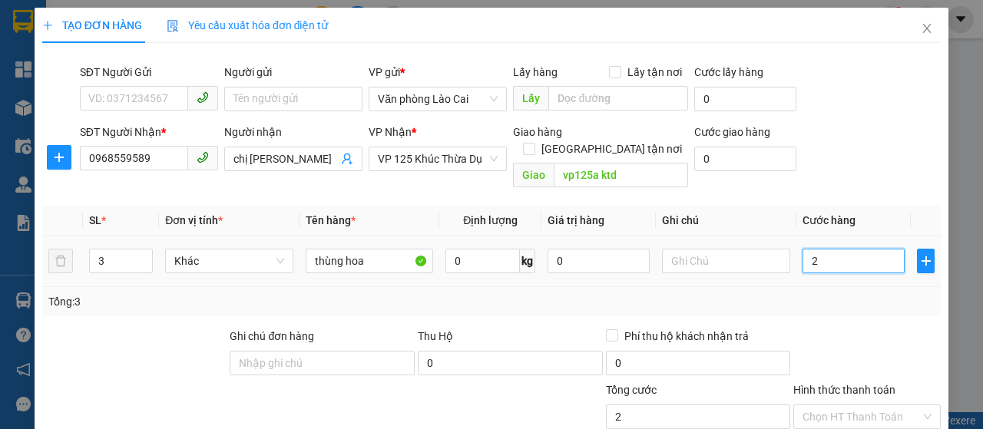
type input "24"
type input "240"
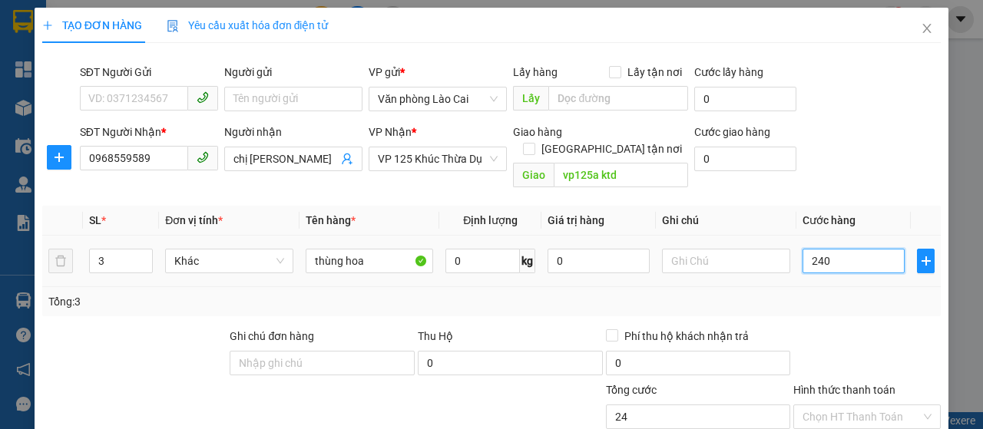
type input "240"
type input "2.400"
type input "24.000"
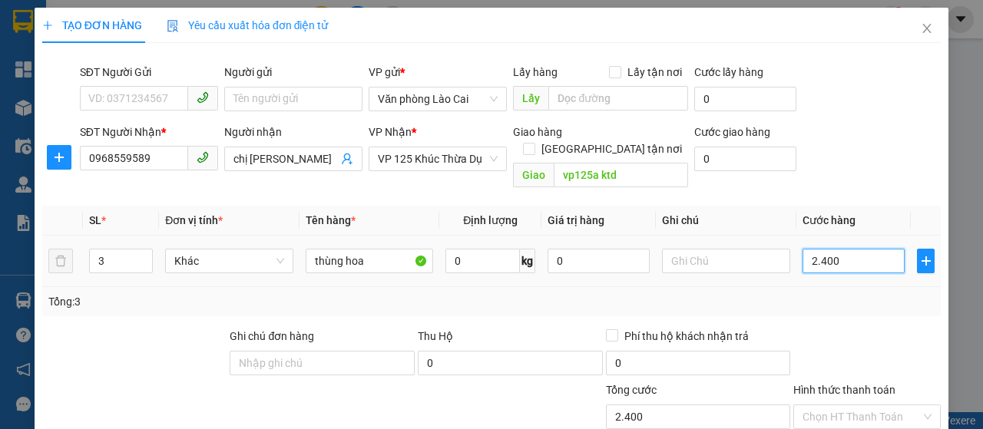
type input "24.000"
type input "240.000"
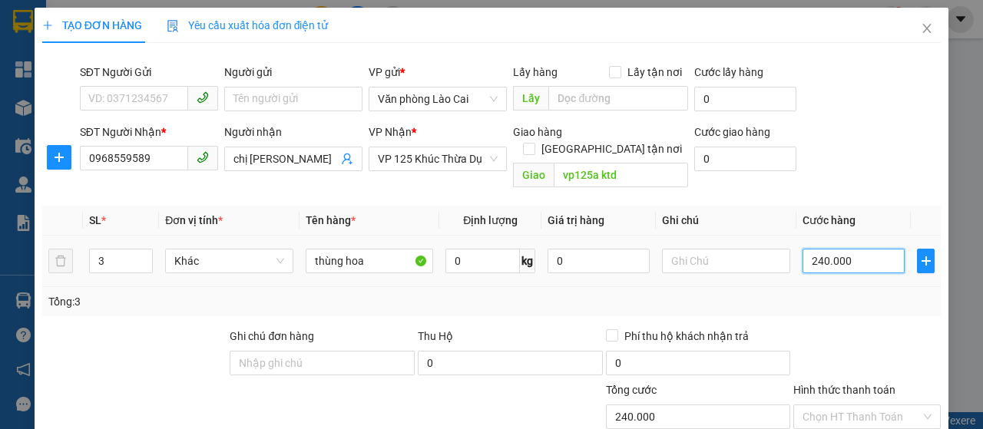
type input "240.000"
click at [817, 346] on div at bounding box center [866, 355] width 150 height 54
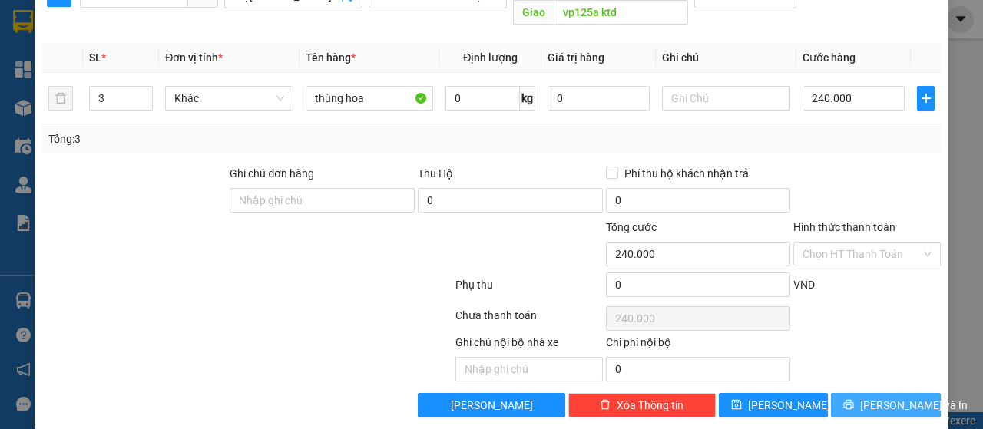
click at [844, 393] on button "[PERSON_NAME] và In" at bounding box center [886, 405] width 110 height 25
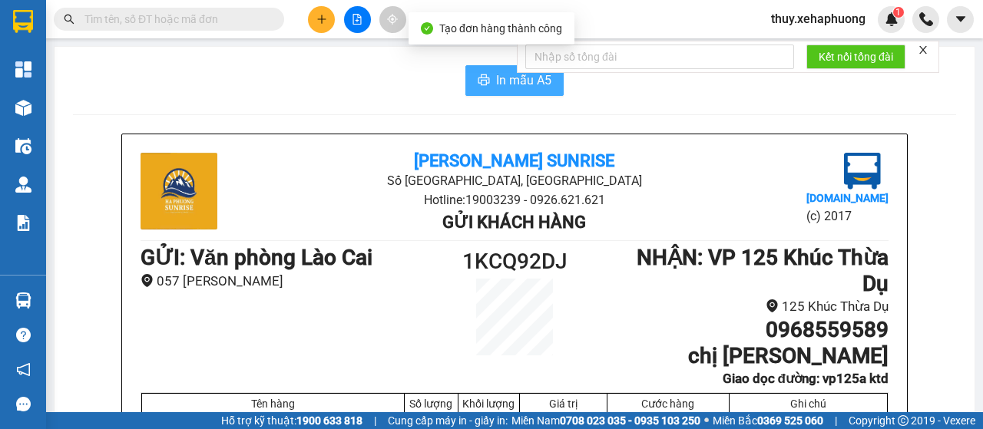
click at [471, 71] on button "In mẫu A5" at bounding box center [514, 80] width 98 height 31
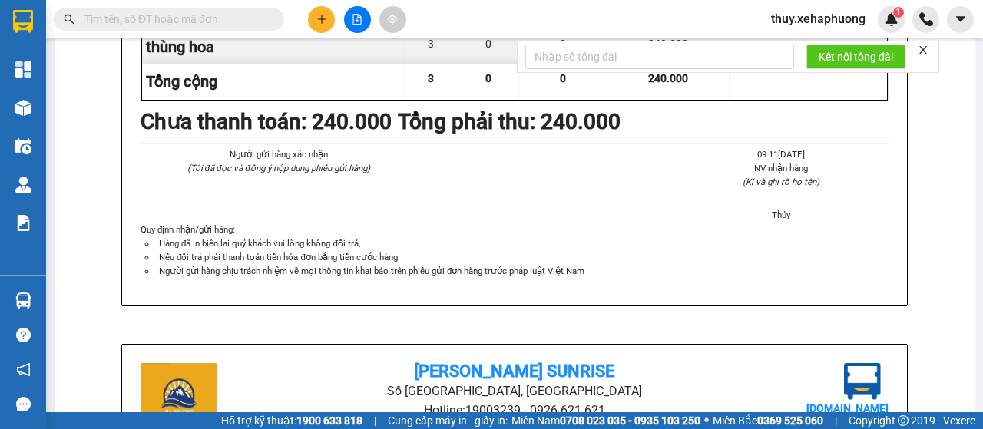
scroll to position [537, 0]
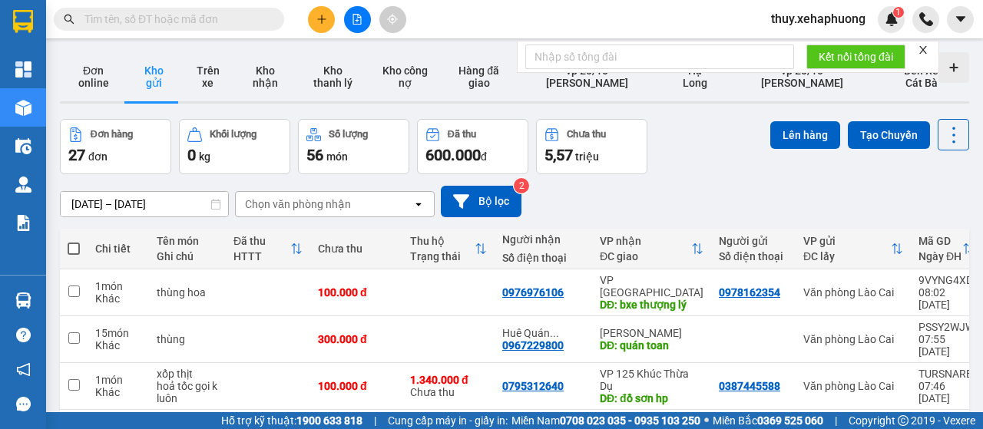
paste input "0912295387"
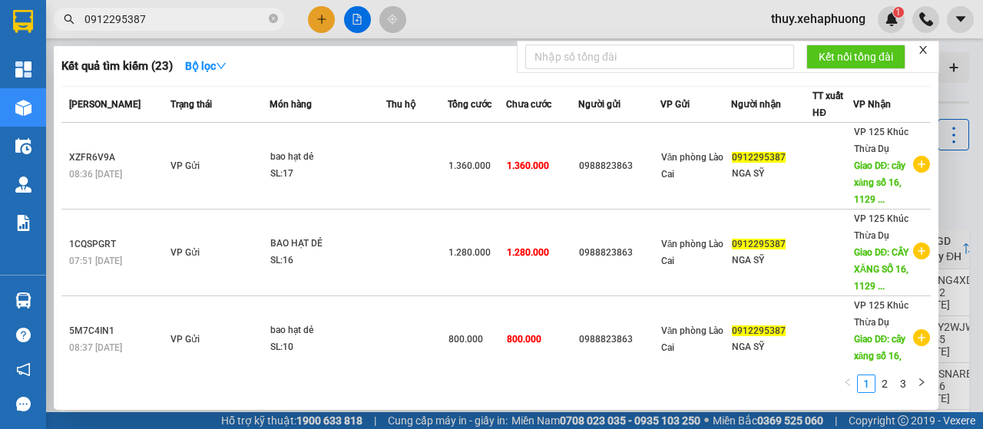
type input "0912295387"
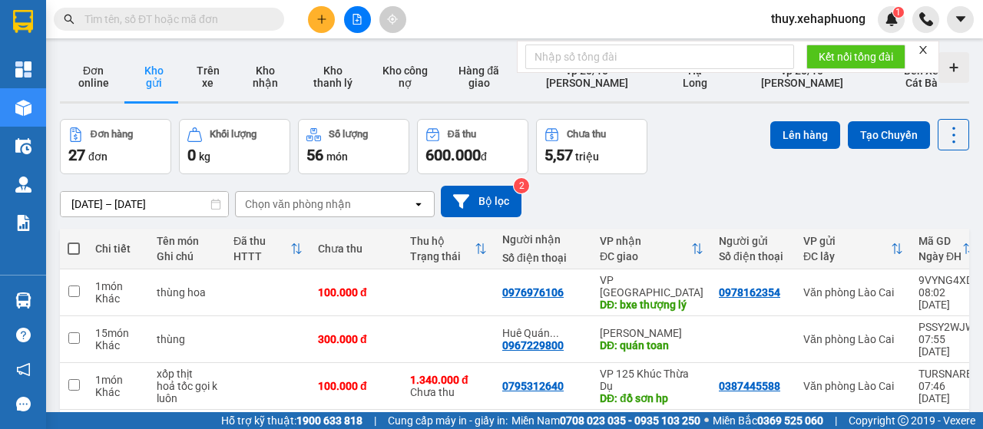
click at [317, 17] on icon "plus" at bounding box center [321, 19] width 11 height 11
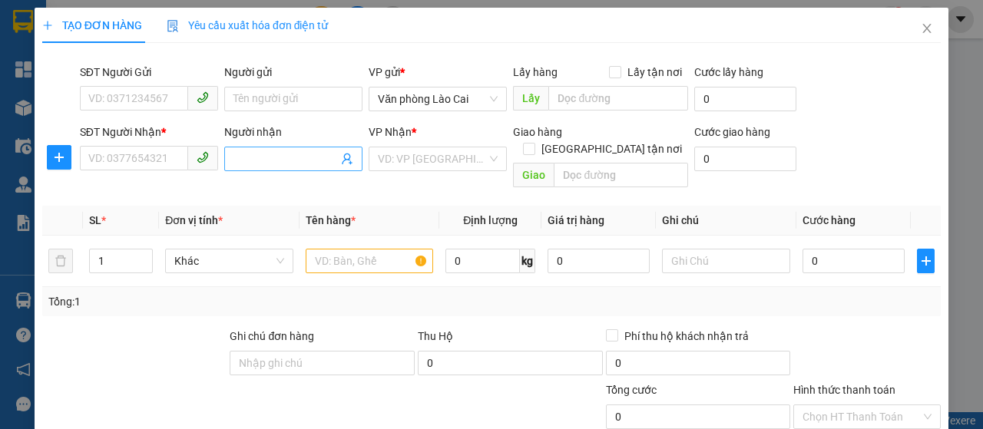
click at [251, 164] on input "Người nhận" at bounding box center [285, 158] width 104 height 17
type input "vân"
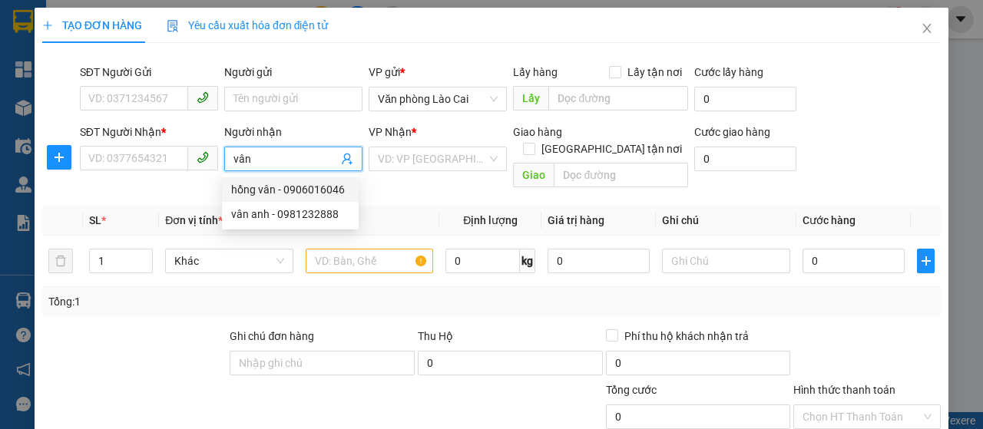
click at [252, 195] on div "hồng vân - 0906016046" at bounding box center [290, 189] width 118 height 17
type input "0906016046"
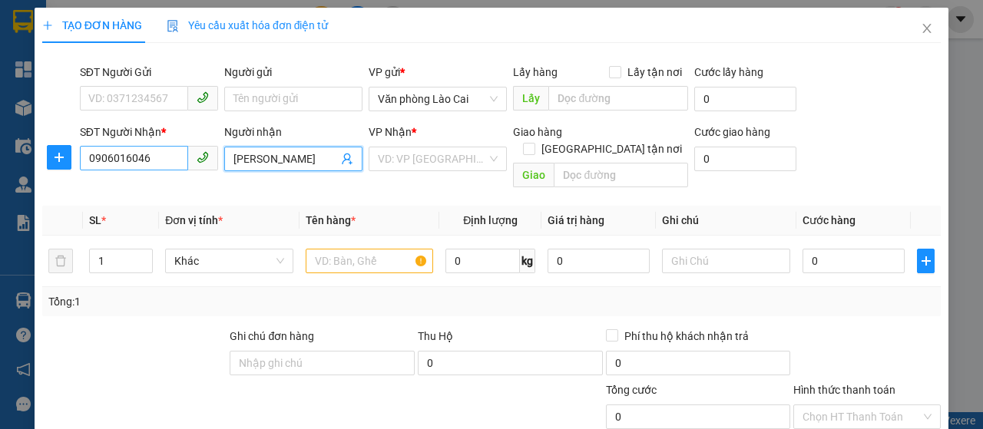
type input "[PERSON_NAME]"
drag, startPoint x: 177, startPoint y: 156, endPoint x: 0, endPoint y: 157, distance: 176.6
click at [0, 157] on div "TẠO ĐƠN HÀNG Yêu cầu xuất hóa đơn điện tử Transit Pickup Surcharge Ids Transit …" at bounding box center [491, 214] width 983 height 429
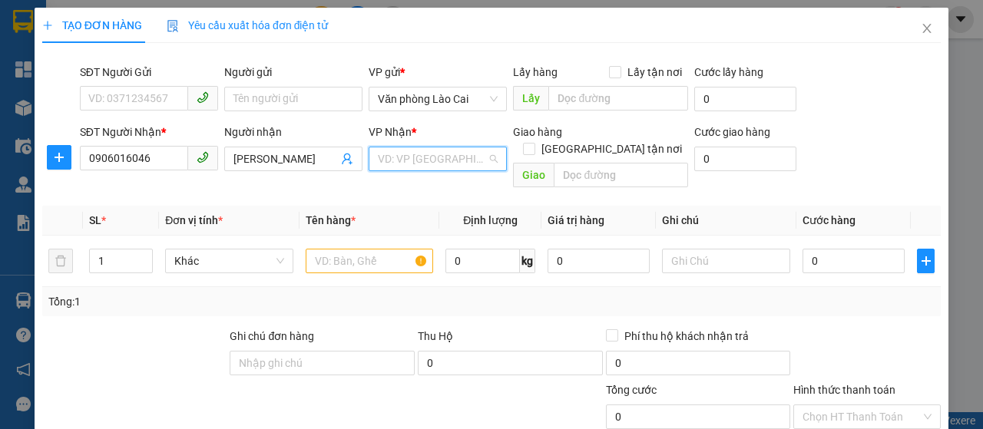
click at [405, 160] on input "search" at bounding box center [432, 158] width 109 height 23
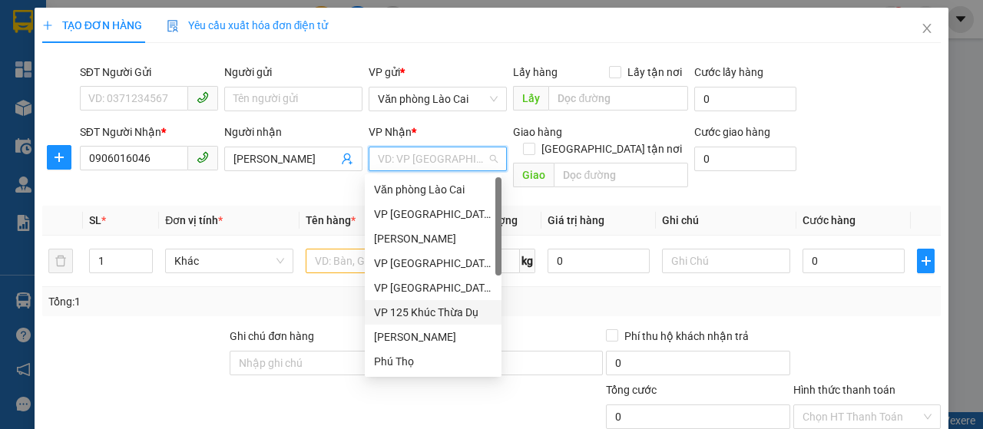
drag, startPoint x: 437, startPoint y: 312, endPoint x: 444, endPoint y: 296, distance: 18.2
click at [438, 311] on div "VP 125 Khúc Thừa Dụ" at bounding box center [433, 312] width 118 height 17
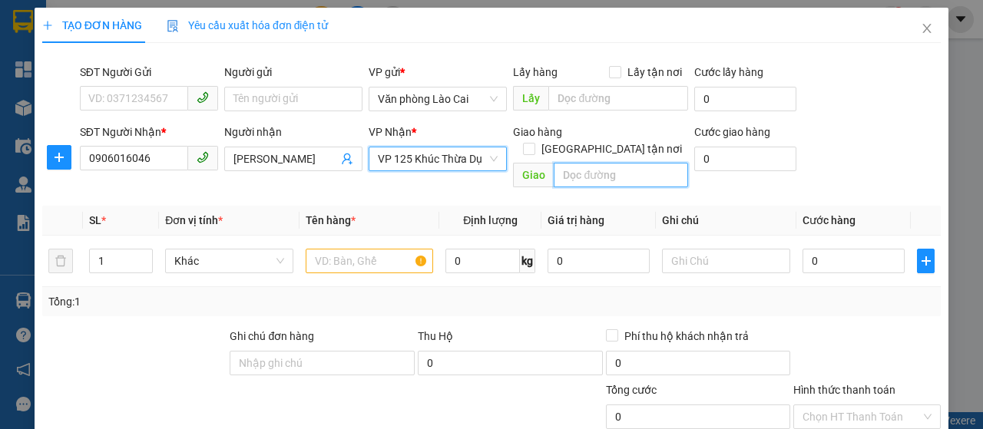
click at [576, 163] on input "text" at bounding box center [620, 175] width 134 height 25
type input "e"
type input "aeon hp, [PERSON_NAME]"
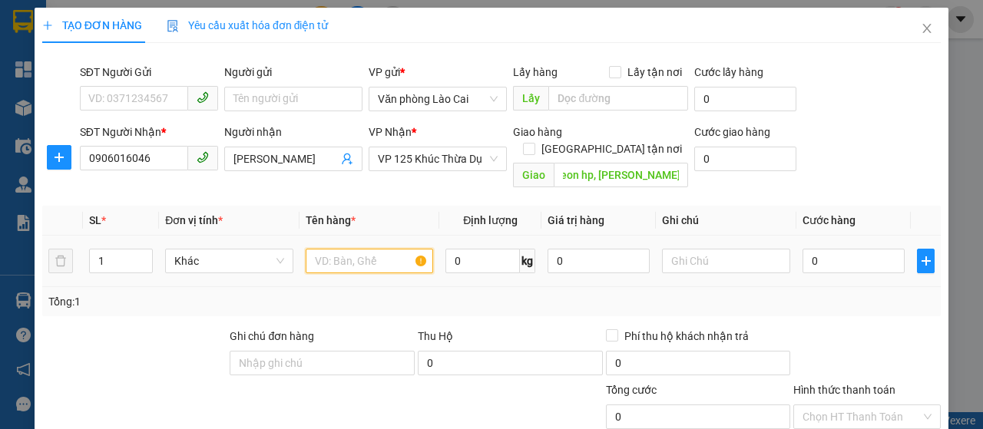
click at [385, 249] on input "text" at bounding box center [370, 261] width 128 height 25
type input "bao hạt dẻ"
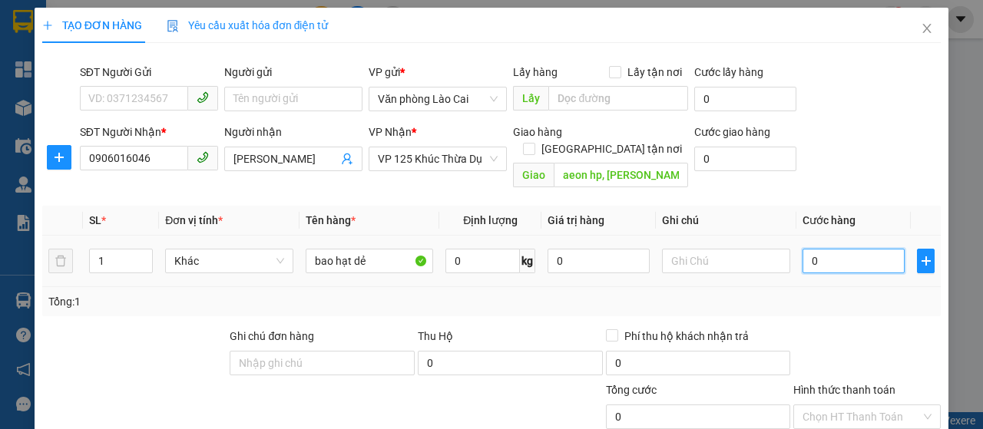
click at [832, 251] on input "0" at bounding box center [853, 261] width 102 height 25
type input "1"
type input "10"
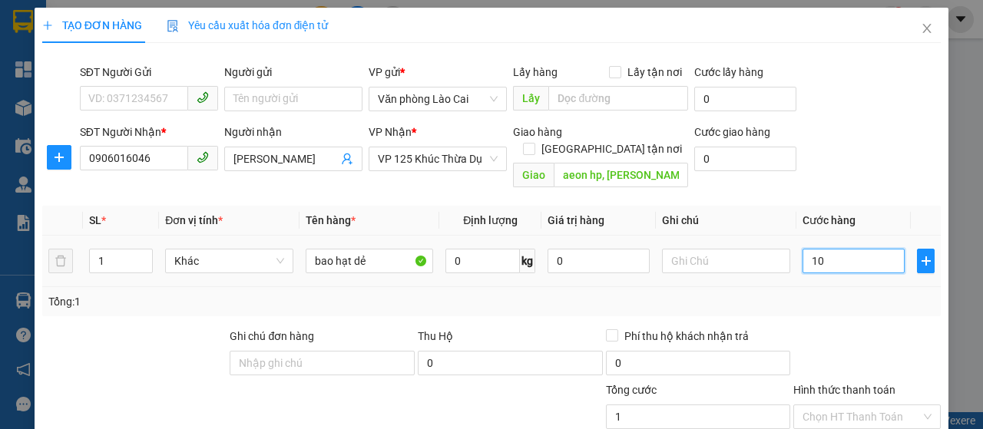
type input "10"
type input "100"
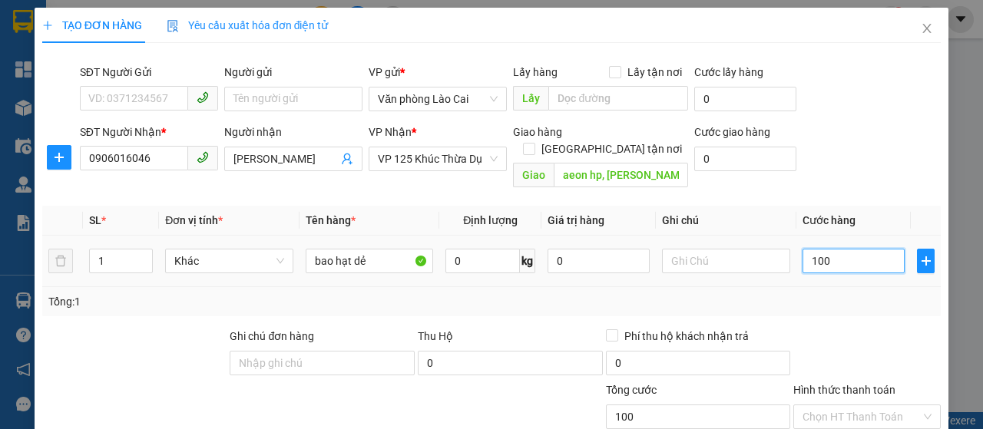
type input "1.000"
type input "10.000"
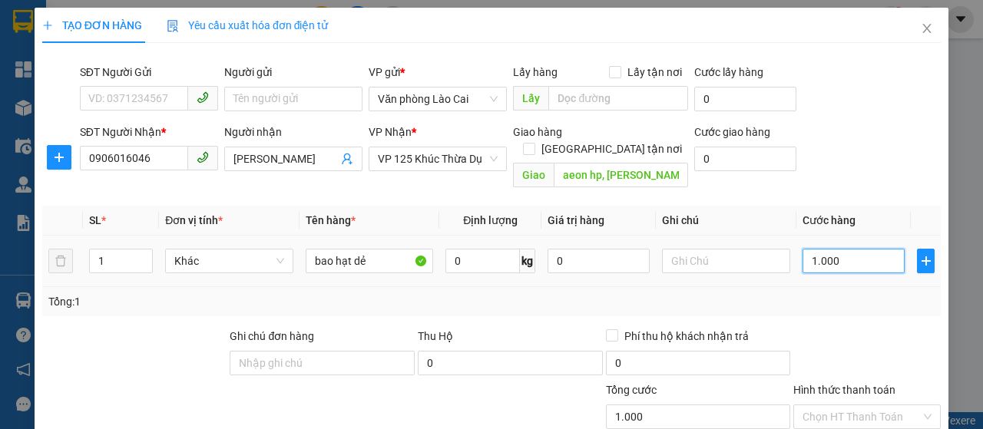
type input "10.000"
type input "100.000"
type input "1.000.000"
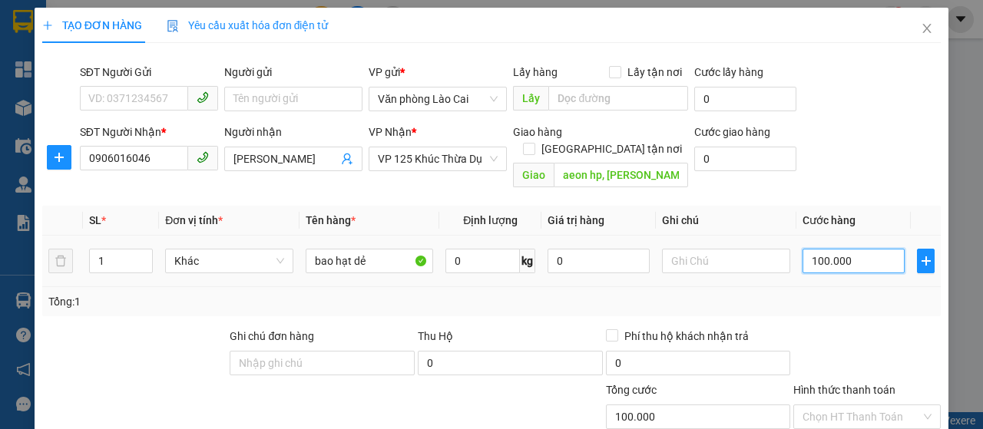
type input "1.000.000"
type input "100.000"
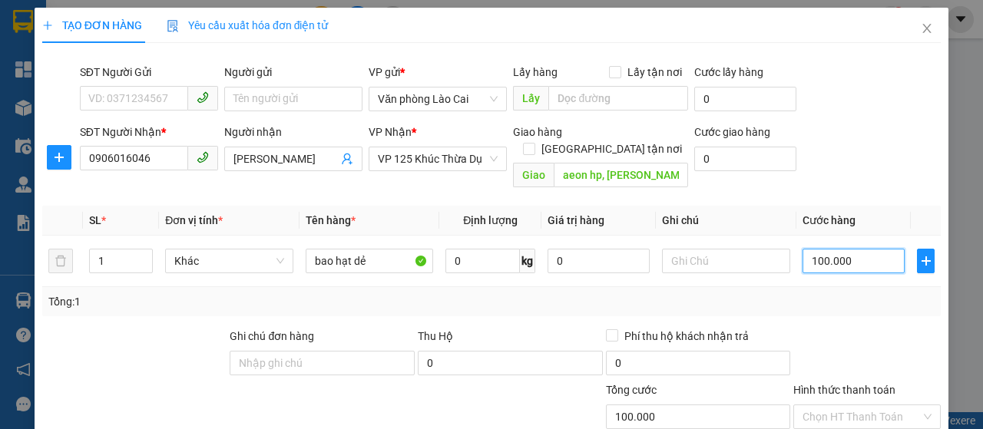
scroll to position [163, 0]
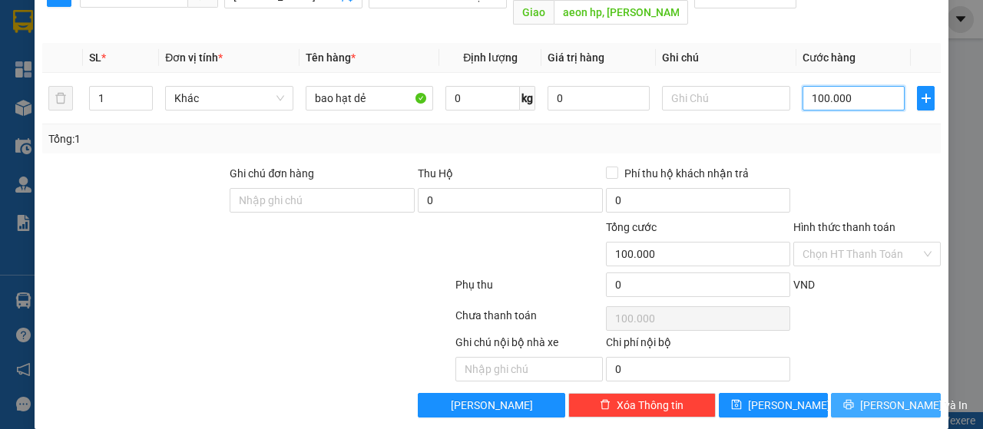
type input "100.000"
click at [857, 393] on button "[PERSON_NAME] và In" at bounding box center [886, 405] width 110 height 25
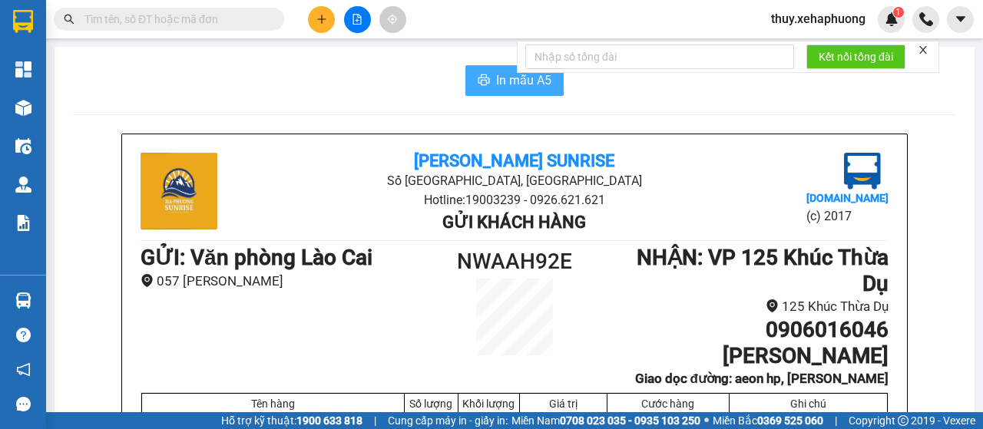
click at [497, 94] on button "In mẫu A5" at bounding box center [514, 80] width 98 height 31
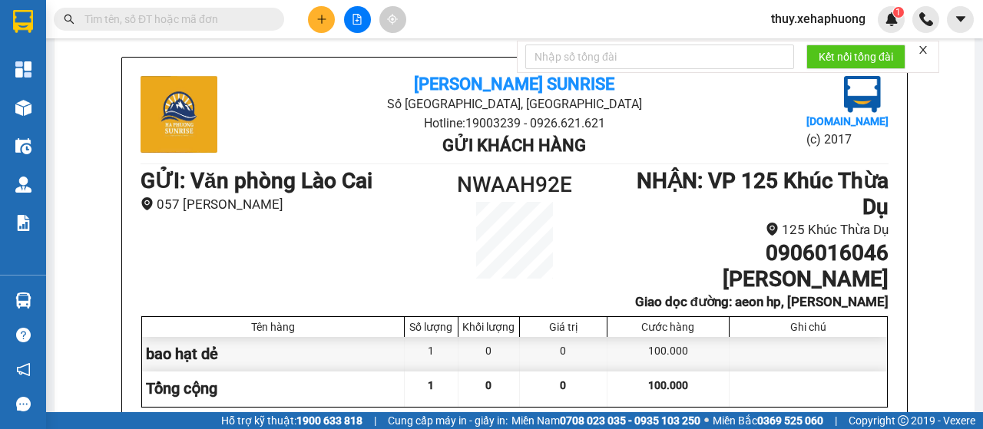
scroll to position [154, 0]
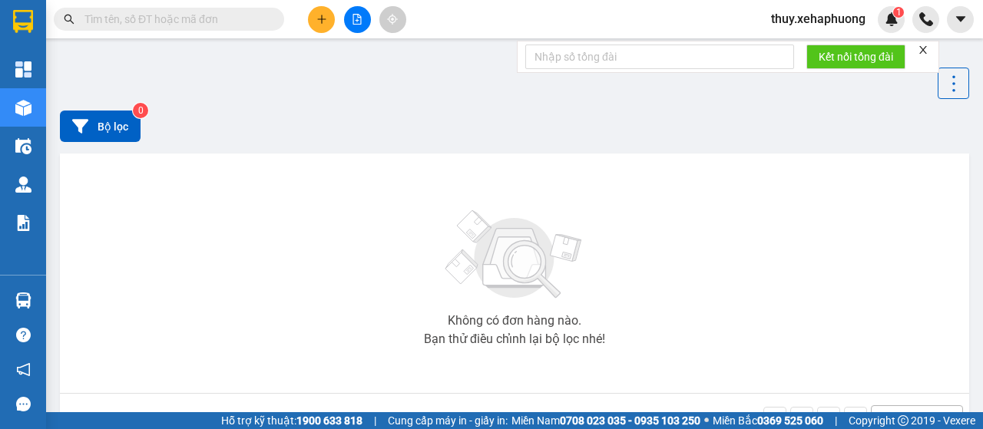
click at [137, 21] on input "text" at bounding box center [174, 19] width 181 height 17
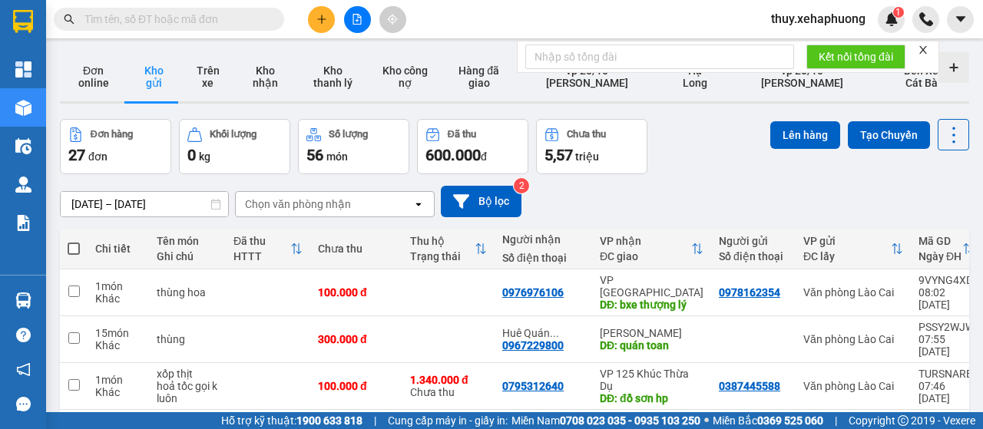
paste input "0906016046"
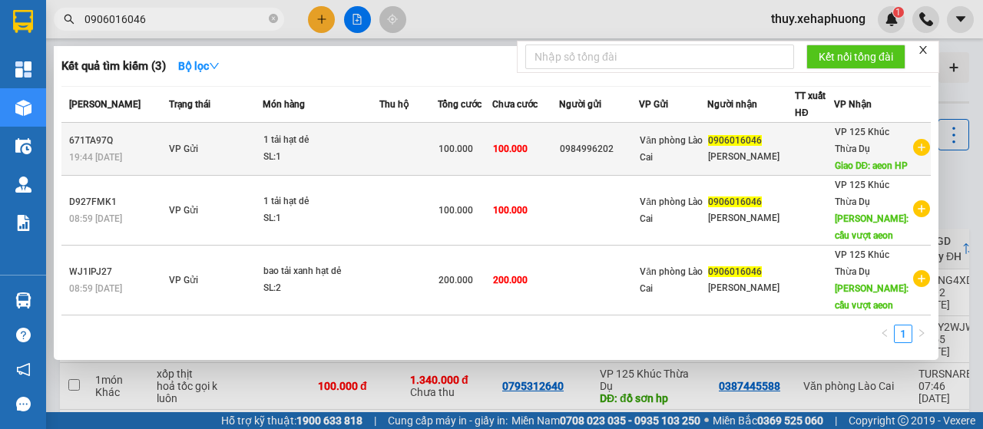
type input "0906016046"
click at [866, 164] on span "Giao DĐ: aeon HP" at bounding box center [871, 165] width 74 height 11
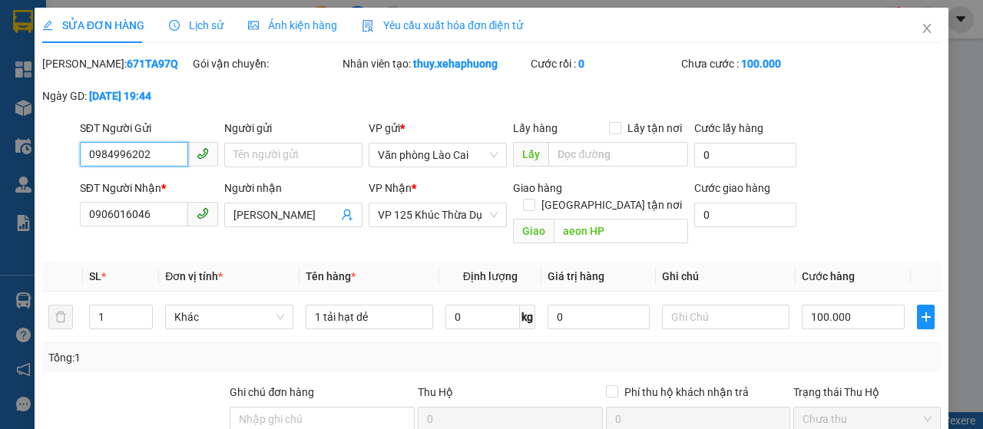
type input "0984996202"
type input "0906016046"
type input "[PERSON_NAME]"
type input "aeon HP"
type input "0"
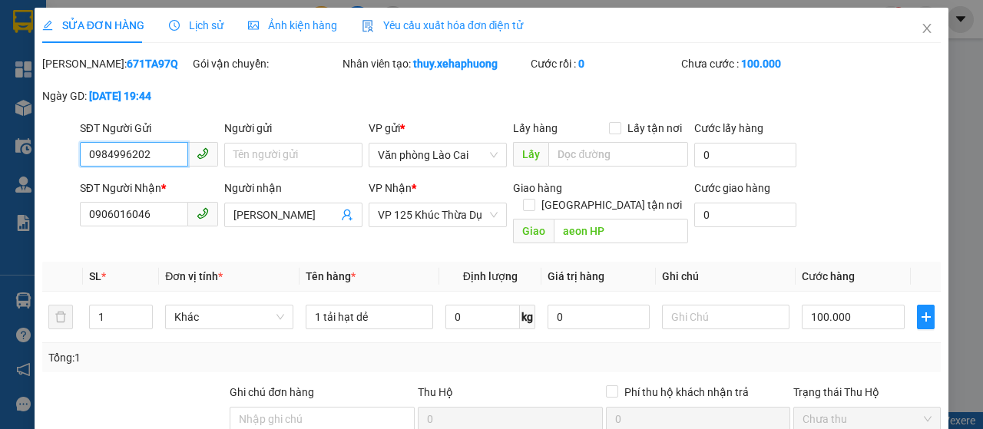
type input "100.000"
